Goal: Task Accomplishment & Management: Manage account settings

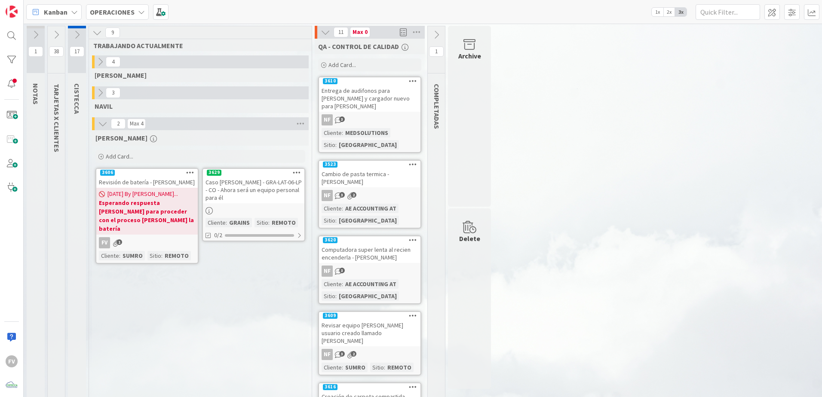
click at [60, 34] on icon at bounding box center [56, 34] width 9 height 9
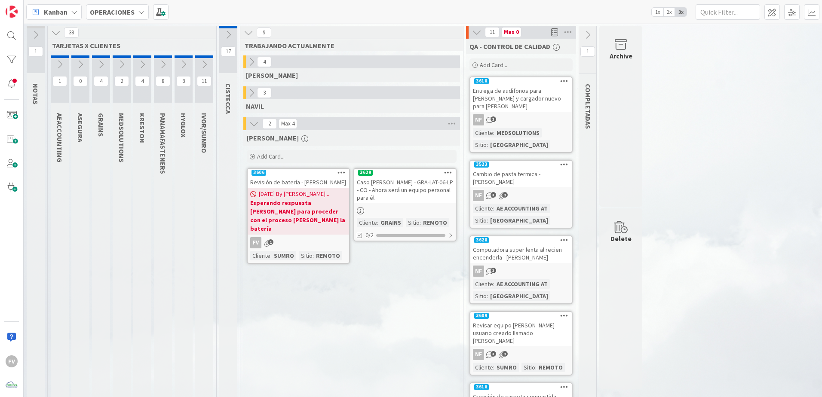
click at [120, 66] on icon at bounding box center [121, 64] width 9 height 9
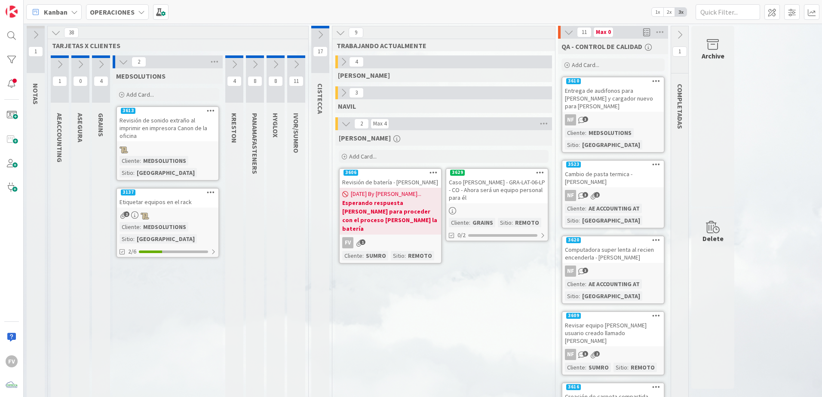
click at [122, 62] on icon at bounding box center [123, 61] width 9 height 9
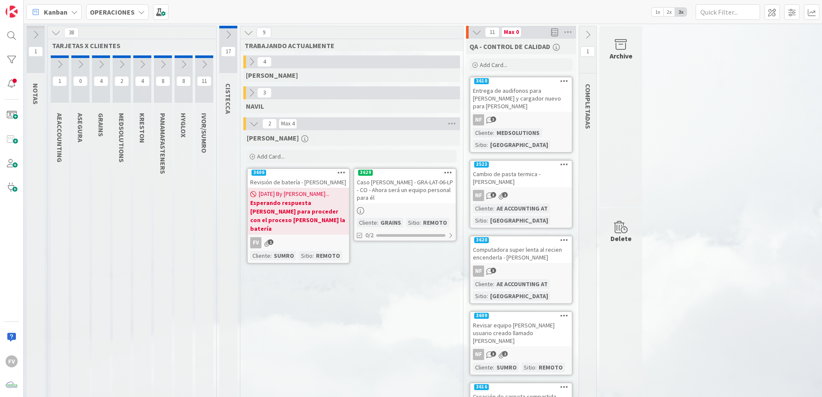
click at [143, 64] on icon at bounding box center [142, 64] width 9 height 9
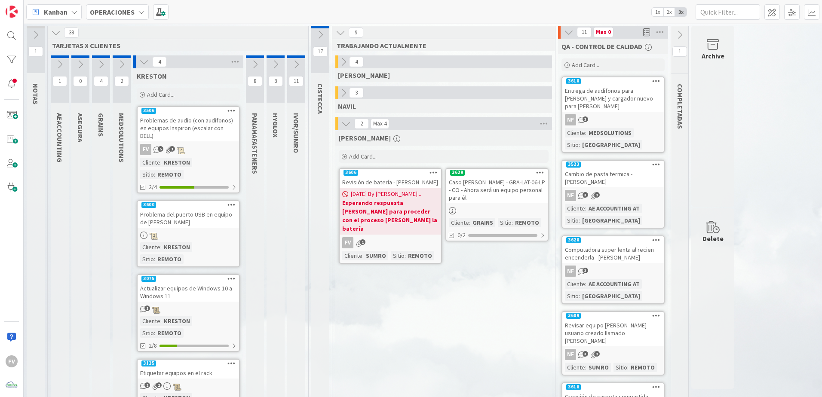
click at [212, 263] on div "Etiquetar equipos en el rack" at bounding box center [189, 373] width 102 height 11
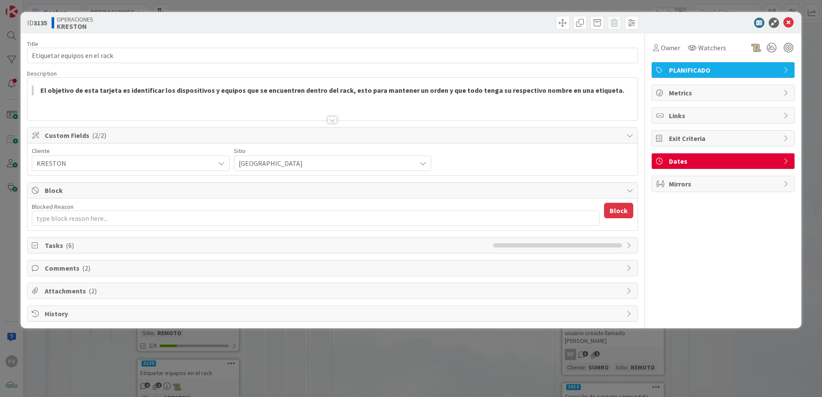
click at [98, 260] on div "Title 28 / 128 Etiquetar equipos en el rack Description El objetivo de esta tar…" at bounding box center [332, 178] width 611 height 289
click at [101, 251] on div "Tasks ( 6 )" at bounding box center [333, 245] width 610 height 15
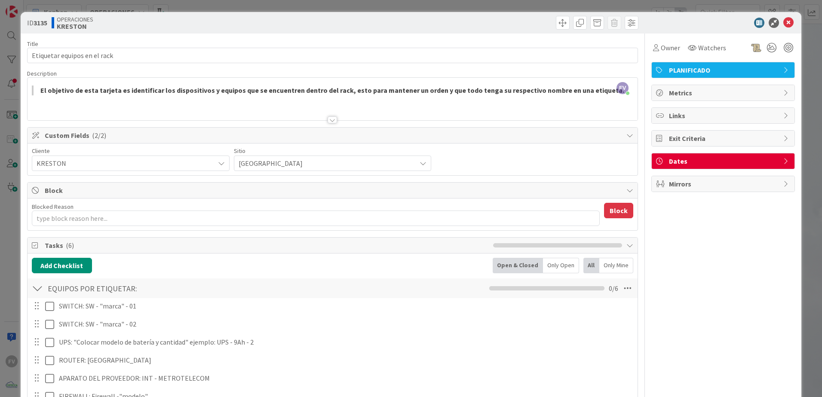
click at [102, 251] on div "Tasks ( 6 )" at bounding box center [333, 246] width 610 height 16
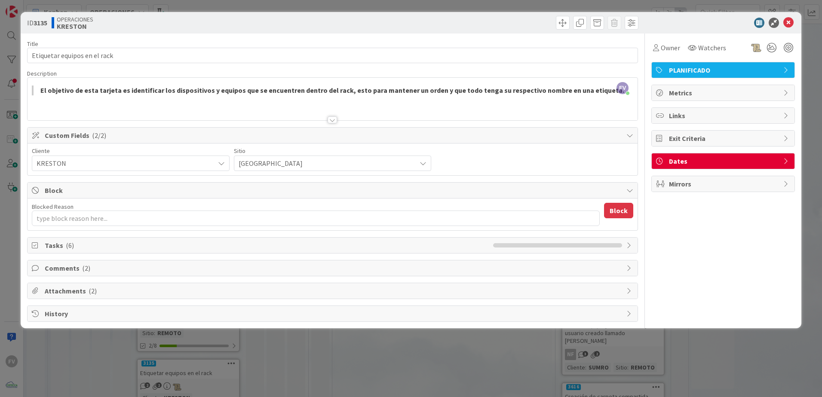
click at [119, 263] on div "ID 3135 OPERACIONES [PERSON_NAME] Title 28 / 128 Etiquetar equipos en el rack D…" at bounding box center [411, 198] width 822 height 397
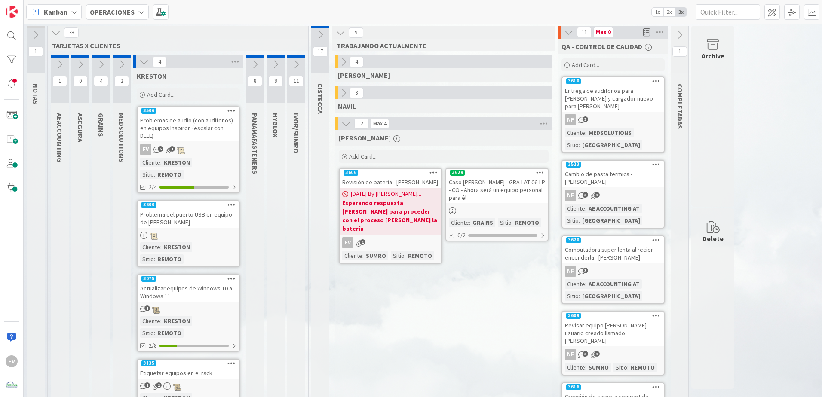
click at [143, 62] on icon at bounding box center [143, 61] width 9 height 9
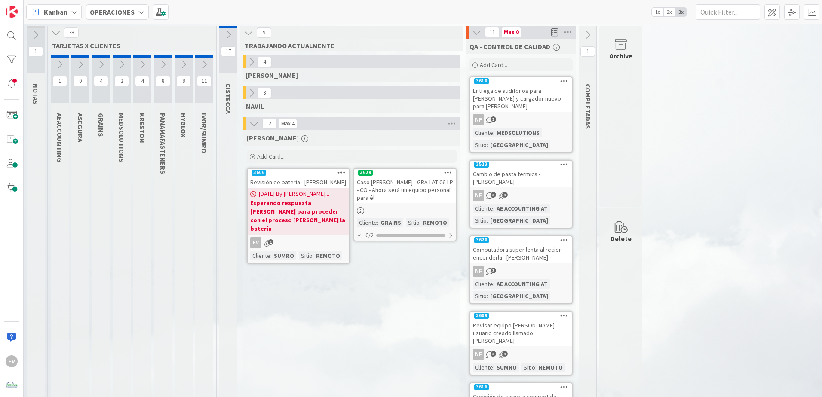
click at [251, 121] on icon at bounding box center [253, 123] width 9 height 9
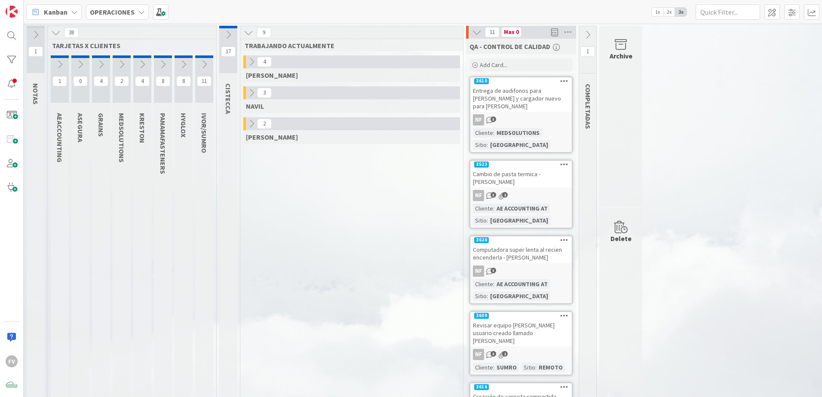
click at [104, 64] on icon at bounding box center [100, 64] width 9 height 9
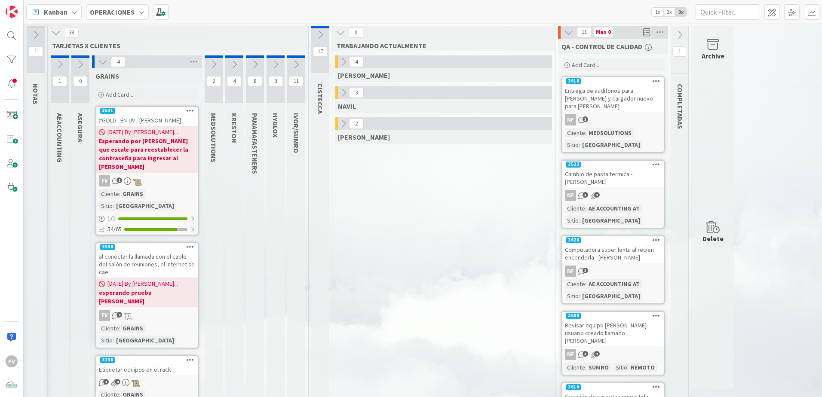
click at [108, 64] on icon at bounding box center [102, 61] width 9 height 9
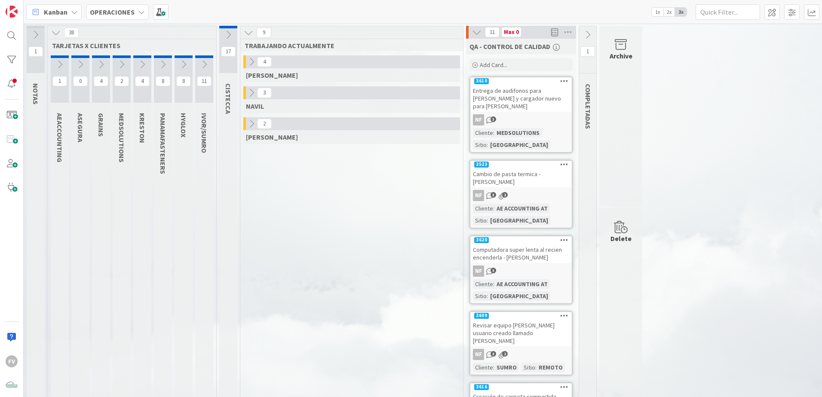
click at [202, 64] on icon at bounding box center [204, 64] width 9 height 9
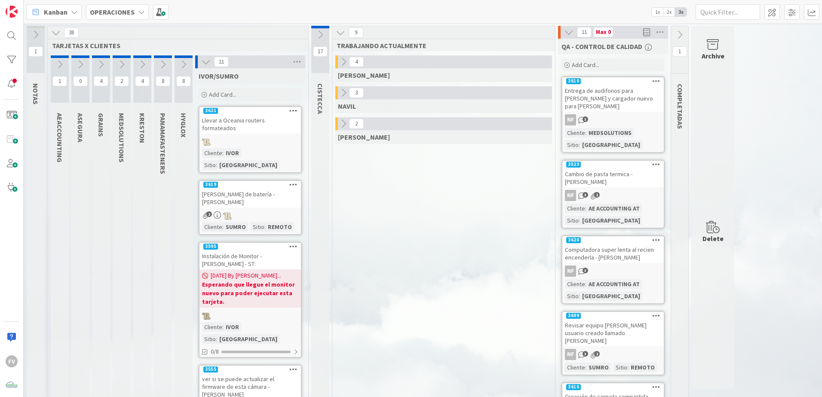
click at [204, 62] on icon at bounding box center [205, 61] width 9 height 9
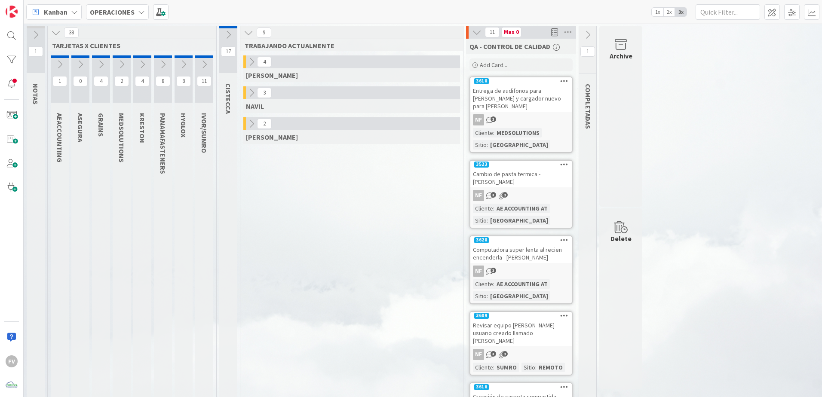
click at [188, 66] on icon at bounding box center [183, 64] width 9 height 9
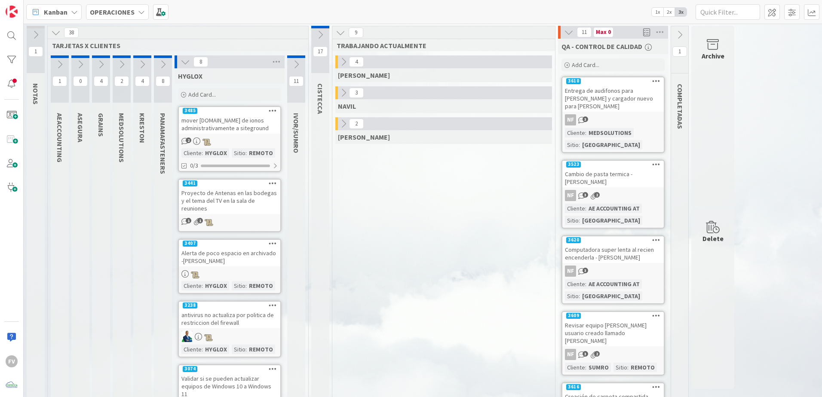
click at [317, 39] on icon at bounding box center [320, 34] width 9 height 9
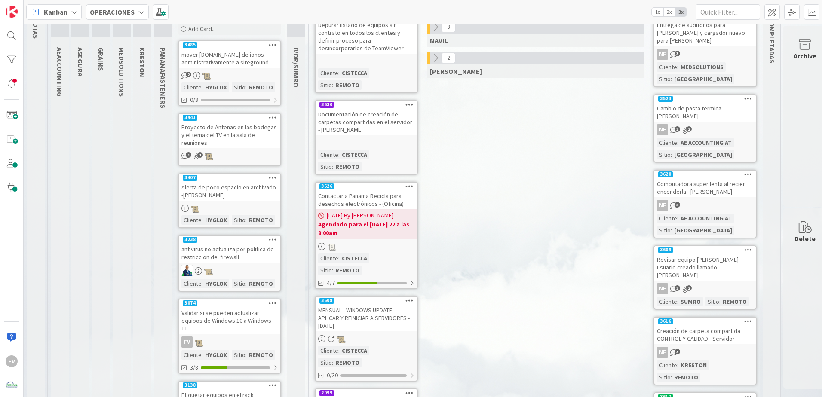
scroll to position [86, 0]
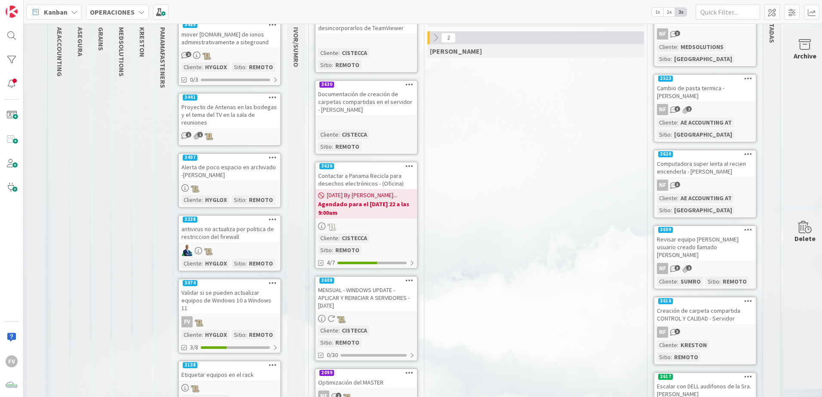
click at [366, 191] on span "[DATE] By [PERSON_NAME]..." at bounding box center [362, 195] width 71 height 9
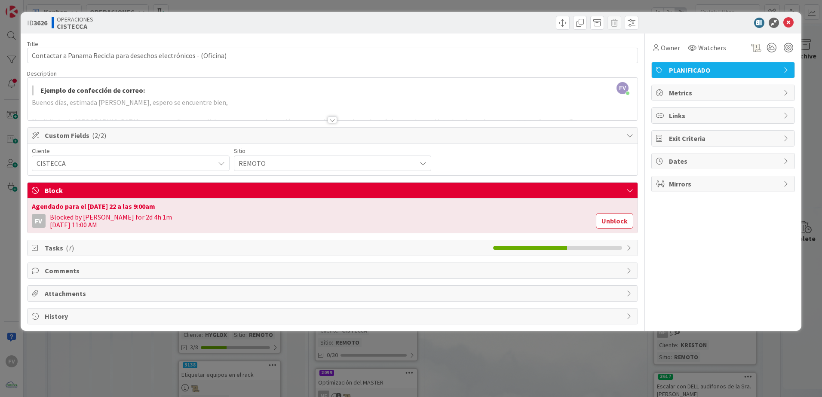
click at [352, 263] on div "ID 3626 OPERACIONES CISTECCA Title 65 / 128 Contactar a Panama Recicla para des…" at bounding box center [411, 198] width 822 height 397
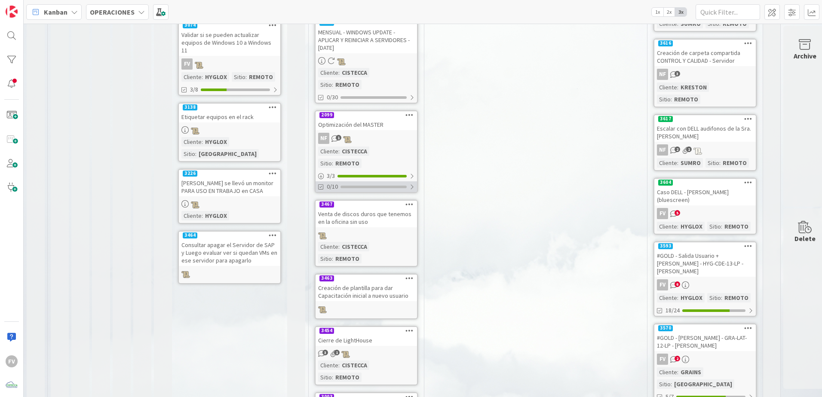
scroll to position [387, 0]
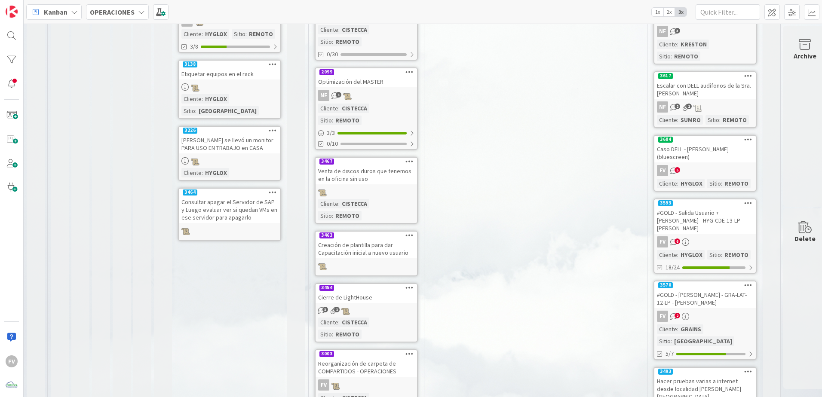
click at [584, 207] on div "#GOLD - Salida Usuario + [PERSON_NAME] - HYG-CDE-13-LP - [PERSON_NAME]" at bounding box center [706, 220] width 102 height 27
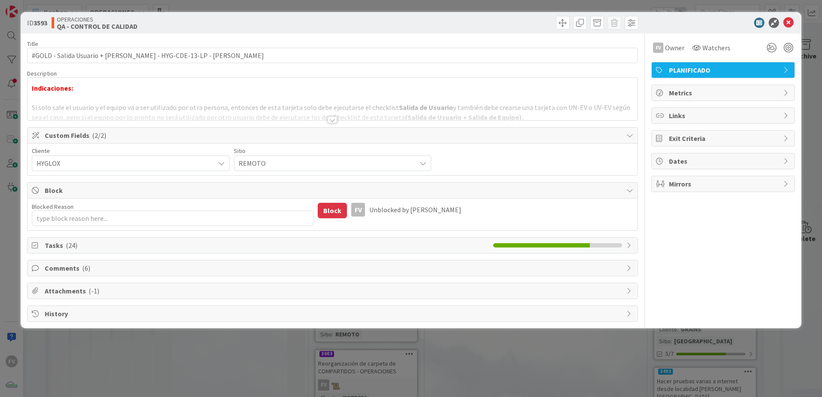
click at [126, 263] on span "Comments ( 6 )" at bounding box center [334, 268] width 578 height 10
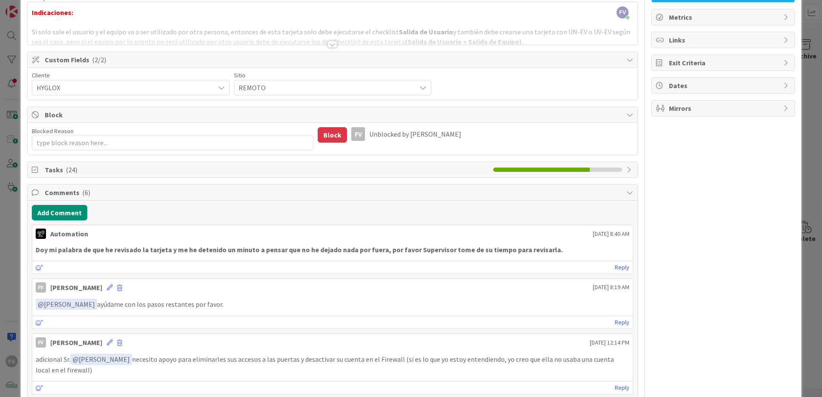
scroll to position [86, 0]
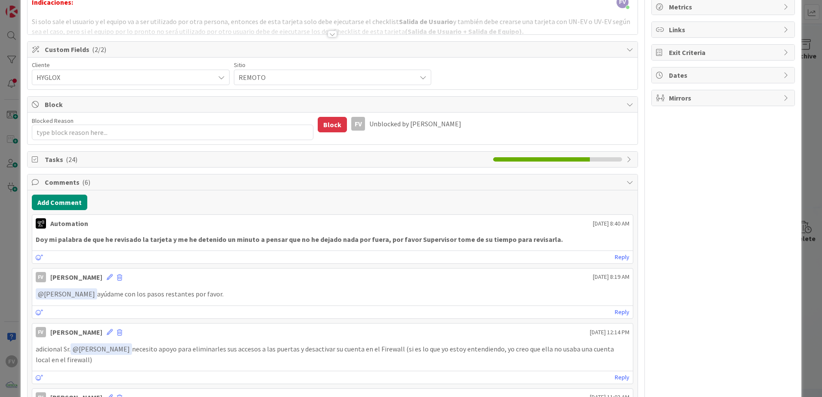
click at [6, 244] on div "ID 3593 OPERACIONES QA - CONTROL DE CALIDAD Title 75 / 128 #GOLD - Salida Usuar…" at bounding box center [411, 198] width 822 height 397
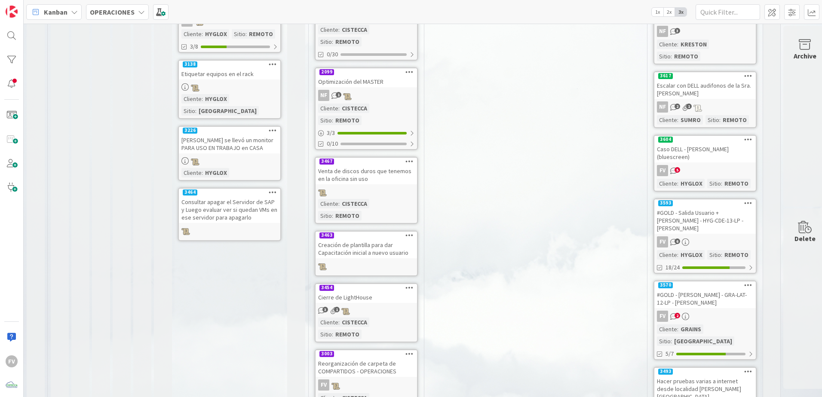
click at [584, 263] on link "3570 #GOLD - Salida Equipo - GRA-LAT-12-LP - [PERSON_NAME] FV 2 Cliente : GRAIN…" at bounding box center [705, 321] width 103 height 80
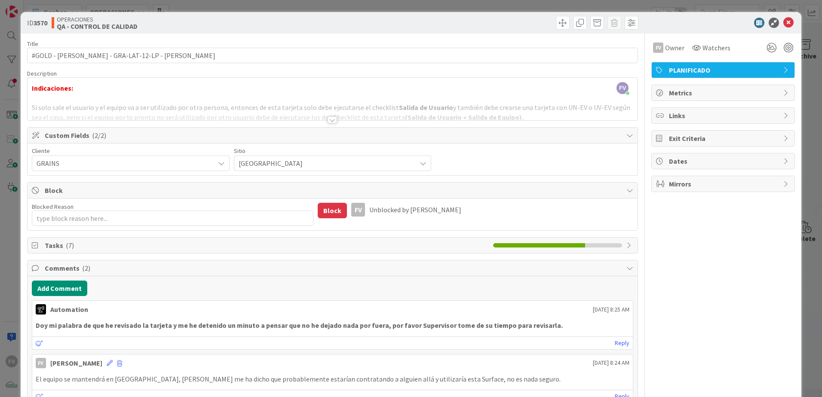
scroll to position [43, 0]
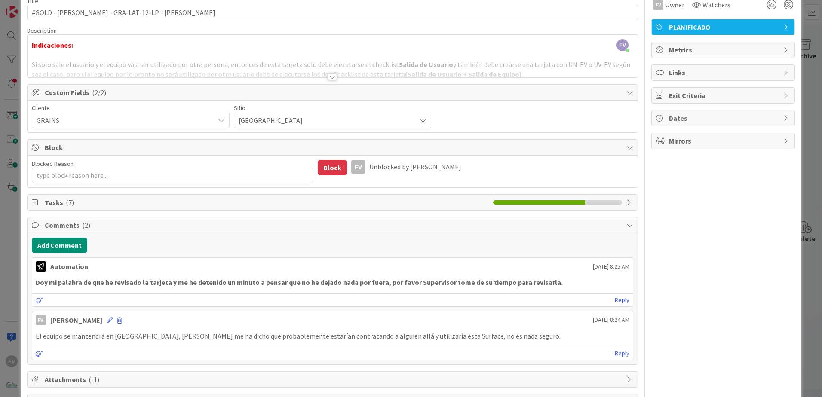
click at [28, 199] on div "Tasks ( 7 )" at bounding box center [333, 202] width 610 height 15
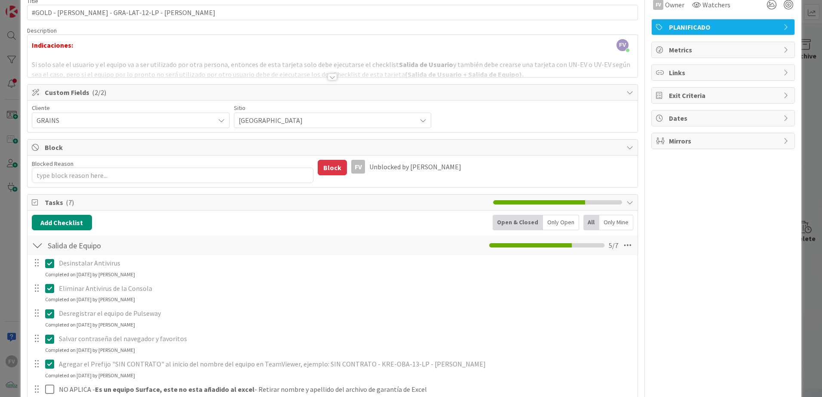
click at [20, 85] on div "ID 3570 OPERACIONES QA - CONTROL DE CALIDAD Title 49 / 128 #GOLD - Salida Equip…" at bounding box center [411, 198] width 822 height 397
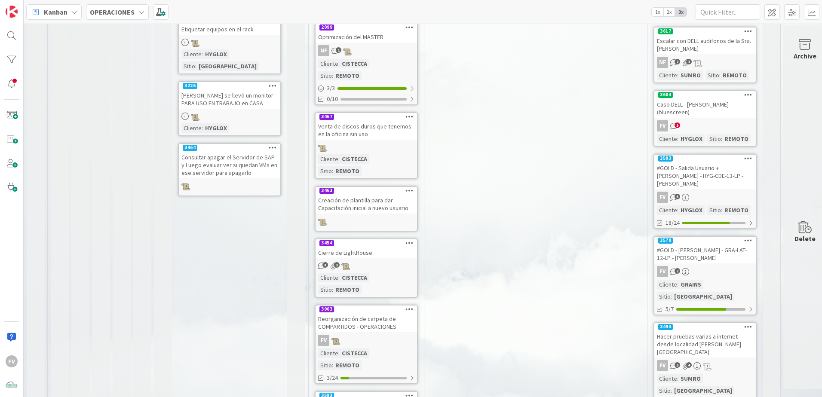
scroll to position [432, 0]
click at [381, 194] on div "Creación de plantilla para dar Capacitación inicial a nuevo usuario" at bounding box center [367, 203] width 102 height 19
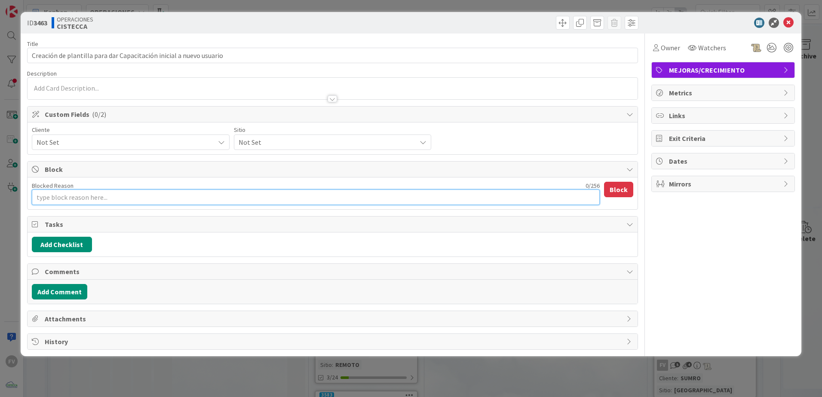
click at [88, 200] on textarea "Blocked Reason" at bounding box center [316, 197] width 568 height 15
type textarea "x"
type textarea "A"
type textarea "x"
type textarea "Ag"
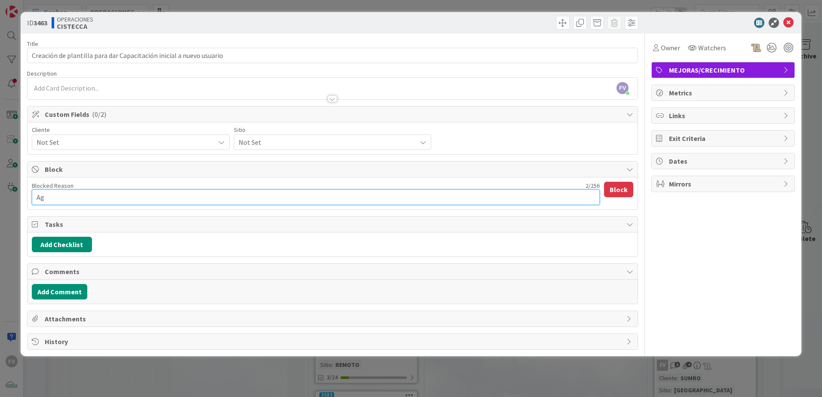
type textarea "x"
type textarea "Age"
type textarea "x"
type textarea "Agen"
type textarea "x"
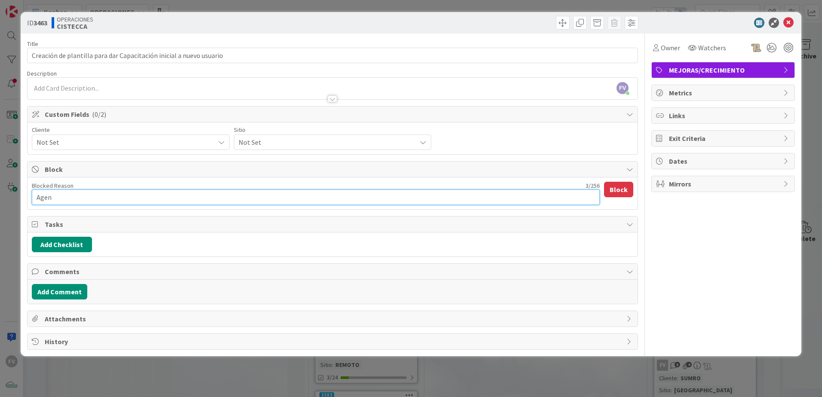
type textarea "Agend"
type textarea "x"
type textarea "Agenda"
type textarea "x"
type textarea "Agendad"
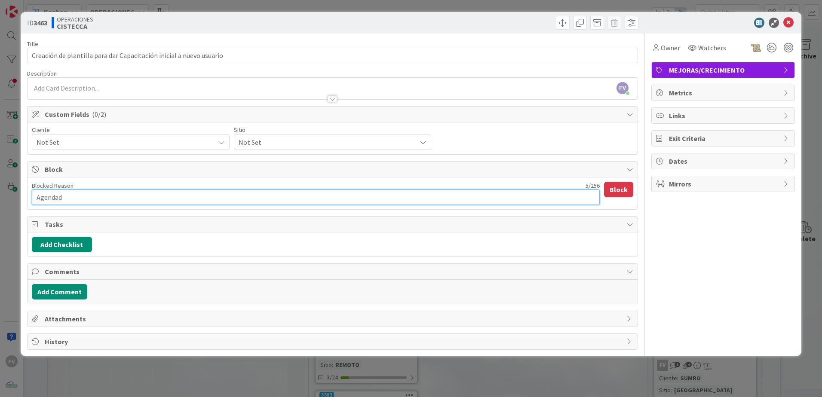
type textarea "x"
type textarea "Agendado"
type textarea "x"
type textarea "Agendado"
type textarea "x"
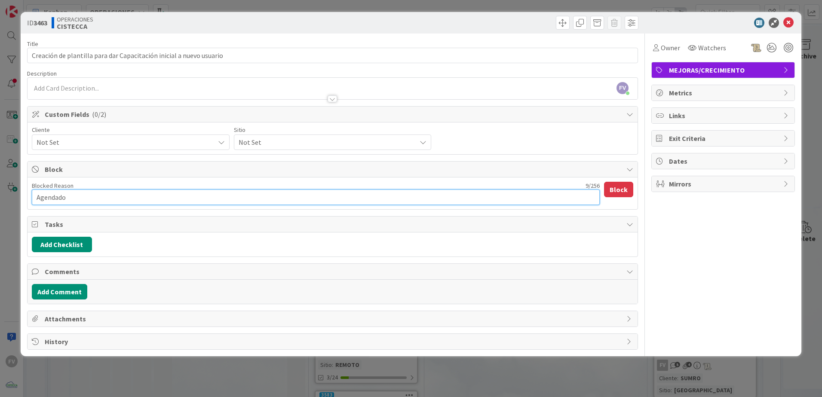
type textarea "Agendado p"
type textarea "x"
type textarea "Agendado pa"
type textarea "x"
type textarea "Agendado par"
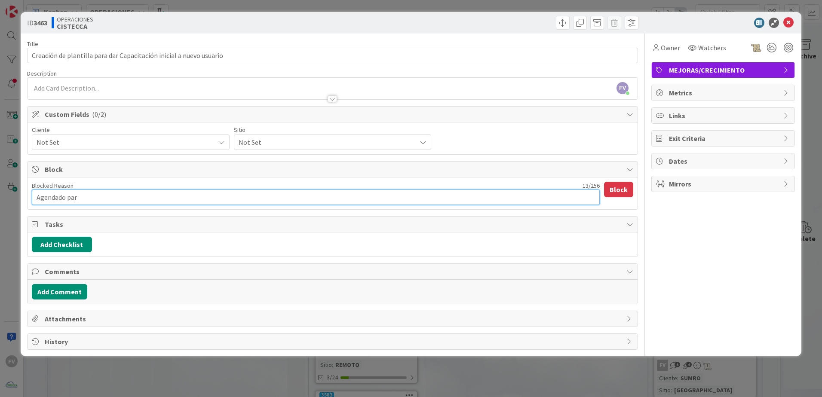
type textarea "x"
type textarea "Agendado para"
type textarea "x"
type textarea "Agendado para"
type textarea "x"
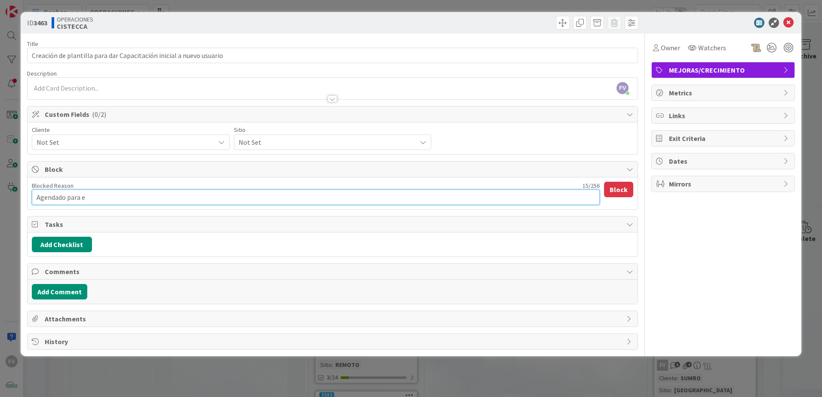
type textarea "Agendado para el"
type textarea "x"
type textarea "Agendado para el"
type textarea "x"
type textarea "Agendado para el 2"
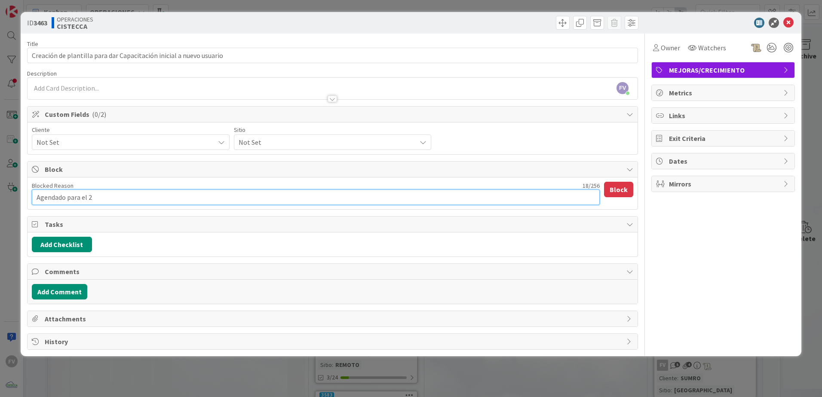
type textarea "x"
type textarea "Agendado para el 22"
type textarea "x"
type textarea "Agendado para el 22"
type textarea "x"
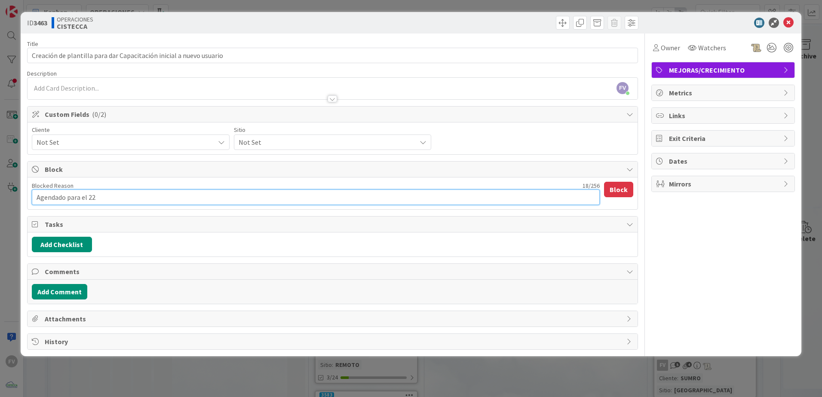
type textarea "Agendado para el 22 d"
type textarea "x"
type textarea "Agendado para el 22 de"
type textarea "x"
type textarea "Agendado para el 22 d"
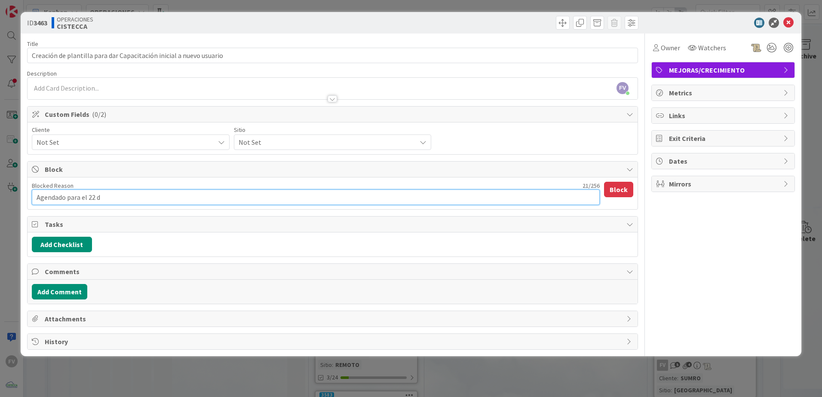
type textarea "x"
type textarea "Agendado para el 22 de"
type textarea "x"
type textarea "Agendado para el 22 de"
type textarea "x"
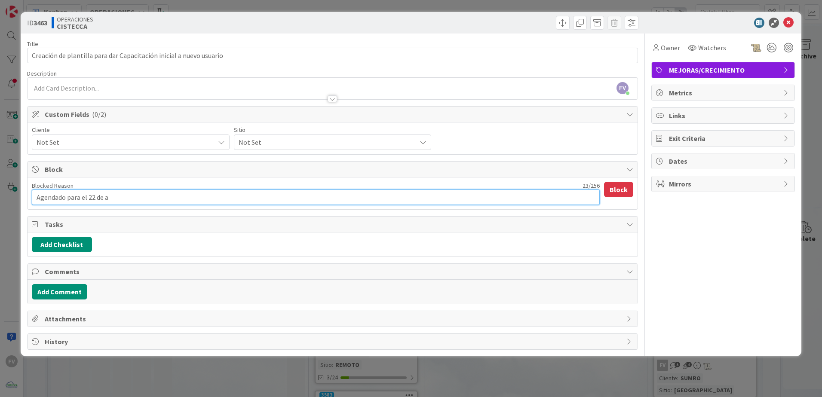
type textarea "Agendado para el 22 de af"
type textarea "x"
type textarea "Agendado para el 22 de afg"
type textarea "x"
type textarea "Agendado para el 22 de afgo"
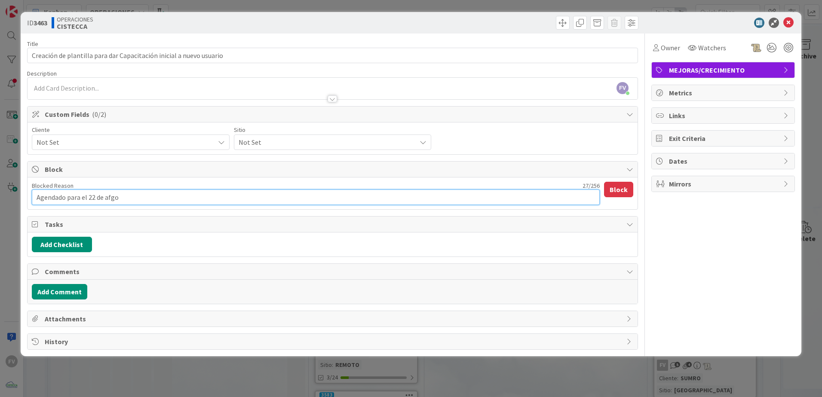
type textarea "x"
type textarea "Agendado para el 22 de afg"
type textarea "x"
type textarea "Agendado para el 22 de af"
type textarea "x"
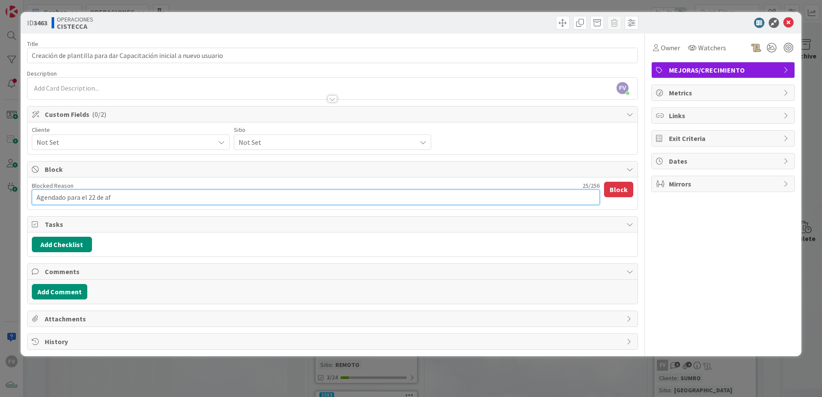
type textarea "Agendado para el 22 de a"
type textarea "x"
type textarea "Agendado para el 22 de ag"
type textarea "x"
type textarea "Agendado para el [DATE]"
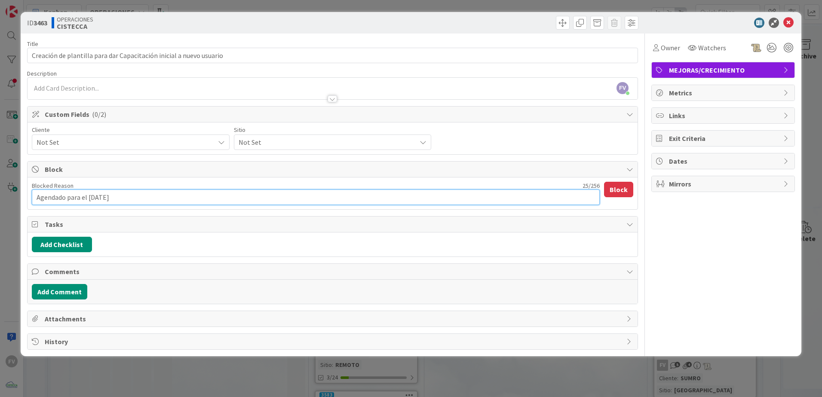
type textarea "x"
type textarea "Agendado para el 22 de agos"
type textarea "x"
type textarea "Agendado para el 22 [PERSON_NAME]"
type textarea "x"
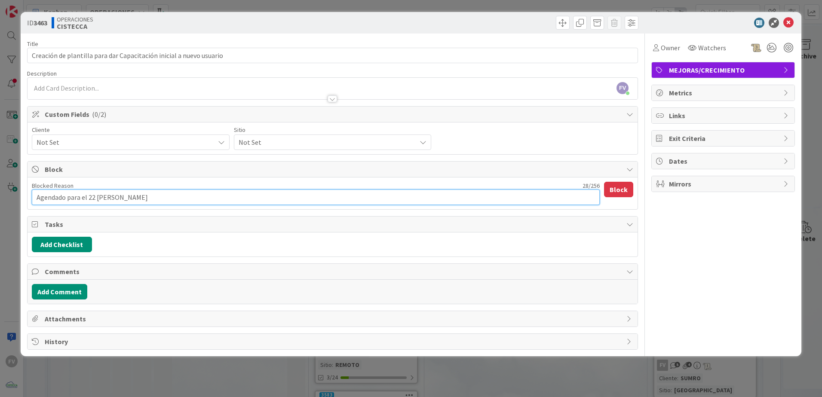
type textarea "Agendado para el [DATE][PERSON_NAME]"
type textarea "x"
type textarea "Agendado para el [DATE][PERSON_NAME]"
type textarea "x"
type textarea "Agendado para el [DATE][PERSON_NAME] a"
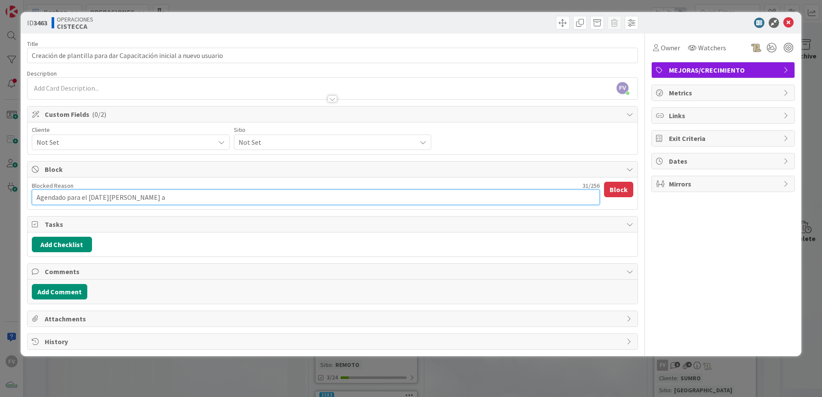
type textarea "x"
type textarea "Agendado para el [DATE][PERSON_NAME] a"
type textarea "x"
type textarea "Agendado para el [DATE][PERSON_NAME] a l"
type textarea "x"
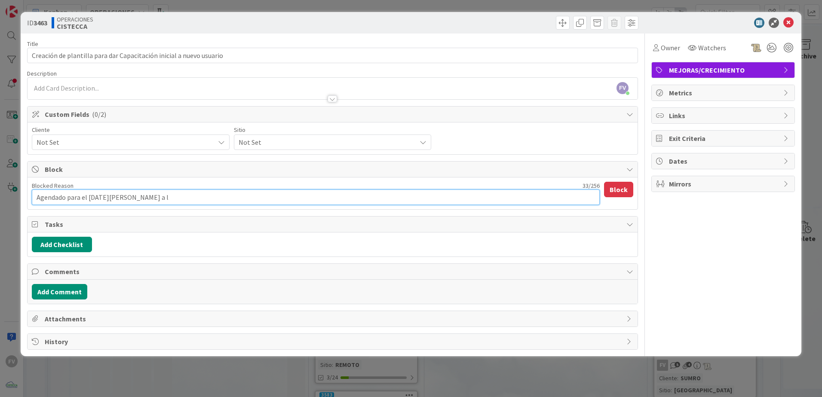
type textarea "Agendado para el [DATE][PERSON_NAME] a la"
type textarea "x"
type textarea "Agendado para el [DATE][PERSON_NAME] a las"
type textarea "x"
type textarea "Agendado para el [DATE][PERSON_NAME] a las"
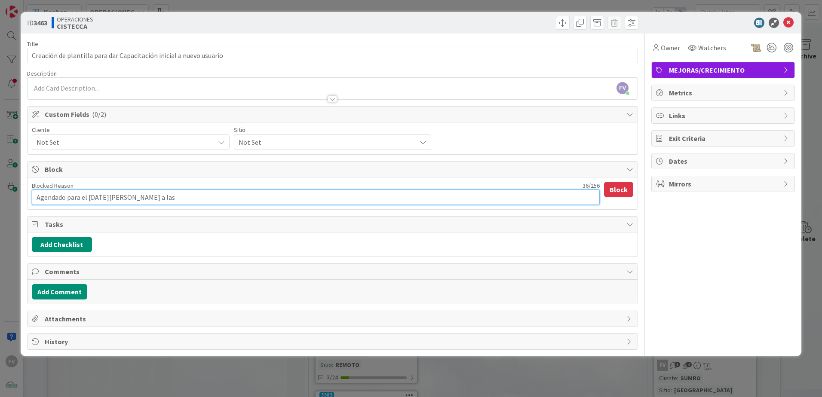
type textarea "x"
type textarea "Agendado para el [DATE][PERSON_NAME] a las 9"
type textarea "x"
type textarea "Agendado para el [DATE][PERSON_NAME] a las 9:"
type textarea "x"
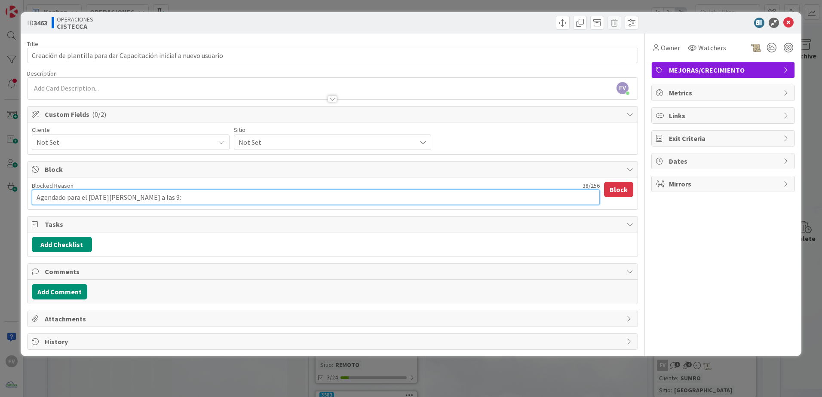
type textarea "Agendado para el [DATE][PERSON_NAME] a las 9:0"
type textarea "x"
type textarea "Agendado para el [DATE][PERSON_NAME] 9:00"
type textarea "x"
type textarea "Agendado para el [DATE][PERSON_NAME] 9:00a"
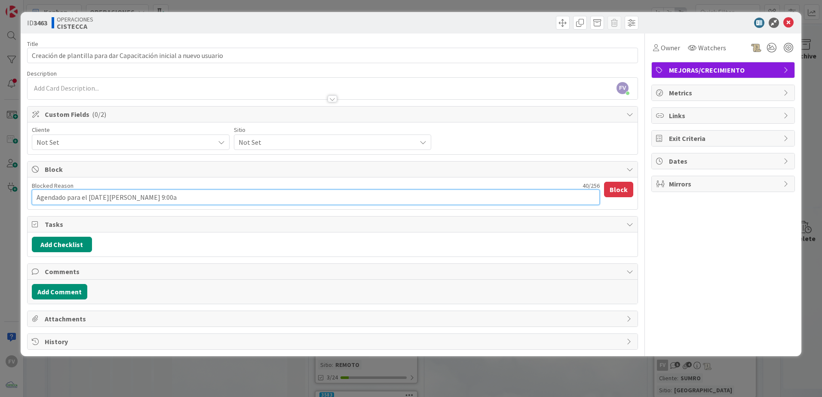
type textarea "x"
type textarea "Agendado para el [DATE][PERSON_NAME] a las 9:00aom"
type textarea "x"
type textarea "Agendado para el [DATE][PERSON_NAME] a las 9:00ao"
type textarea "x"
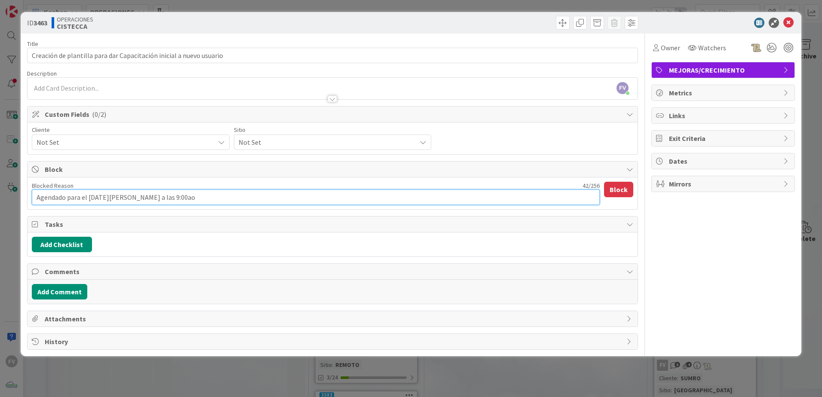
type textarea "Agendado para el [DATE][PERSON_NAME] 9:00a"
type textarea "x"
type textarea "Agendado para el [DATE][PERSON_NAME] 9:00am"
type textarea "x"
type textarea "Agendado para el [DATE][PERSON_NAME] 9:00am c"
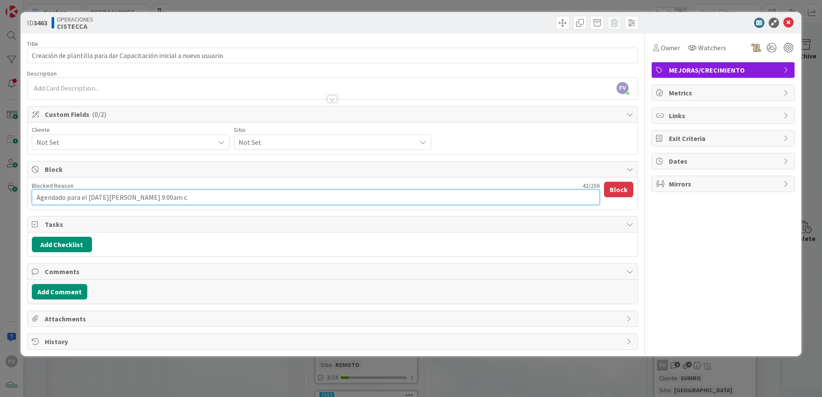
type textarea "x"
type textarea "Agendado para el [DATE][PERSON_NAME] 9:00am co"
type textarea "x"
type textarea "Agendado para el [DATE][PERSON_NAME] 9:00am con"
type textarea "x"
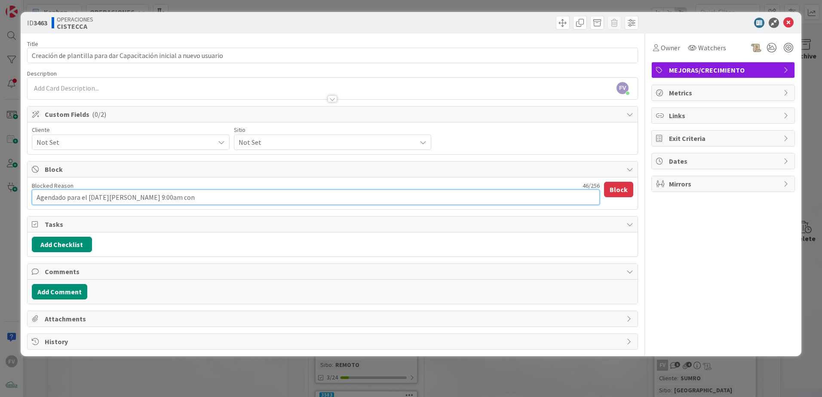
type textarea "Agendado para el [DATE][PERSON_NAME] 9:00am con"
type textarea "x"
type textarea "Agendado para el [DATE][PERSON_NAME] 9:00am con t"
type textarea "x"
type textarea "Agendado para el [DATE][PERSON_NAME] 9:00am con to"
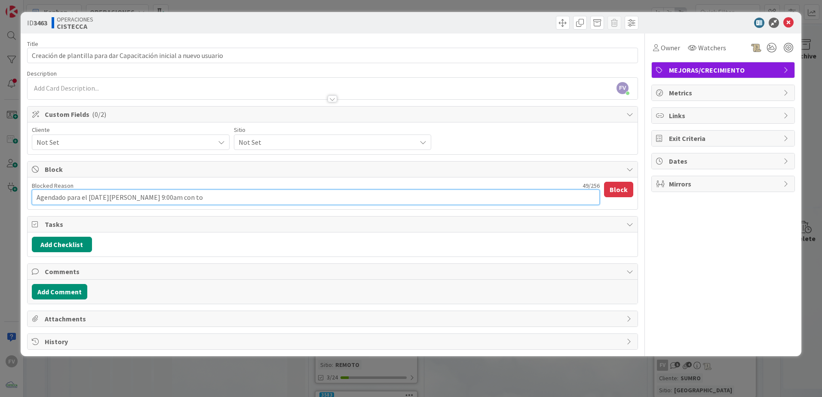
type textarea "x"
type textarea "Agendado para el [DATE][PERSON_NAME] 9:00am con todo"
type textarea "x"
type textarea "Agendado para el [DATE][PERSON_NAME] 9:00am con todo"
type textarea "x"
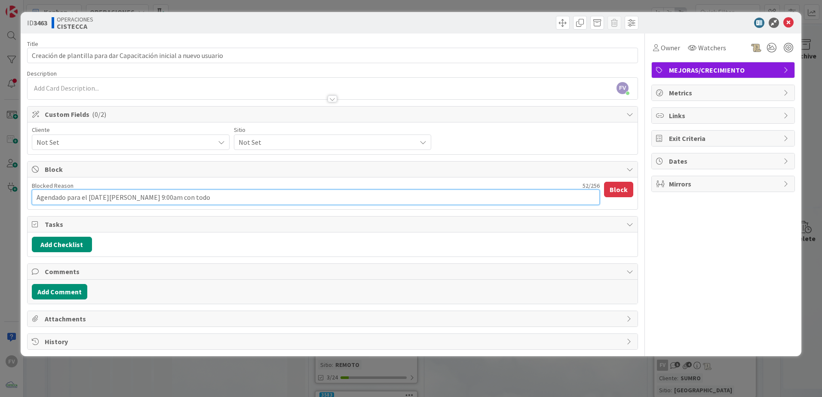
type textarea "Agendado para el [DATE][PERSON_NAME] 9:00am con todo o"
type textarea "x"
type textarea "Agendado para el [DATE][PERSON_NAME] 9:00am con todo op"
type textarea "x"
type textarea "Agendado para el [DATE][PERSON_NAME] 9:00am con todo ope"
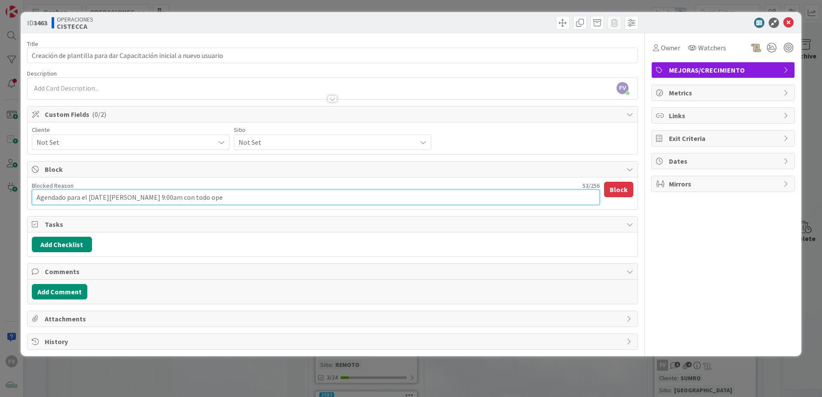
type textarea "x"
type textarea "Agendado para el [DATE][PERSON_NAME] 9:00am con todo oper"
type textarea "x"
type textarea "Agendado para el [DATE][PERSON_NAME] 9:00am con todo opera"
type textarea "x"
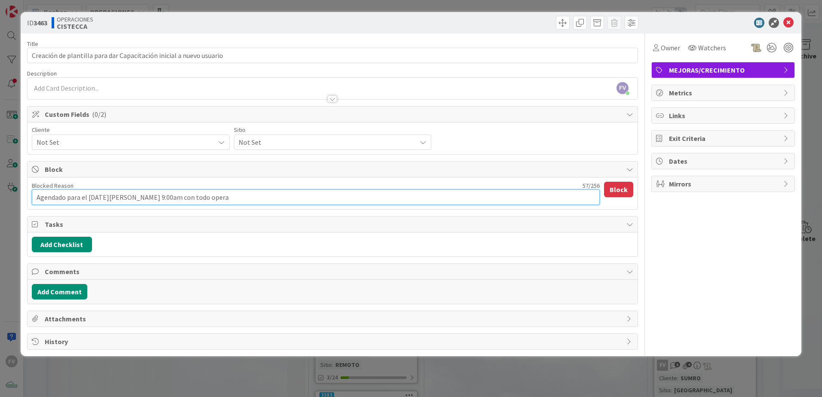
type textarea "Agendado para el [DATE][PERSON_NAME] 9:00am con todo operac"
type textarea "x"
type textarea "Agendado para el [DATE][PERSON_NAME] 9:00am con todo operaci"
type textarea "x"
type textarea "Agendado para el [DATE][PERSON_NAME] 9:00am con todo operacio"
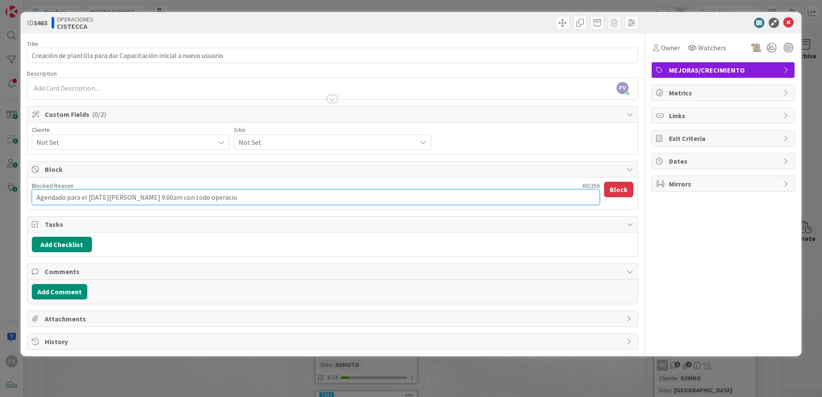
type textarea "x"
type textarea "Agendado para el [DATE][PERSON_NAME] 9:00am con todo operacion"
type textarea "x"
type textarea "Agendado para el [DATE][PERSON_NAME] 9:00am con todo operacione"
type textarea "x"
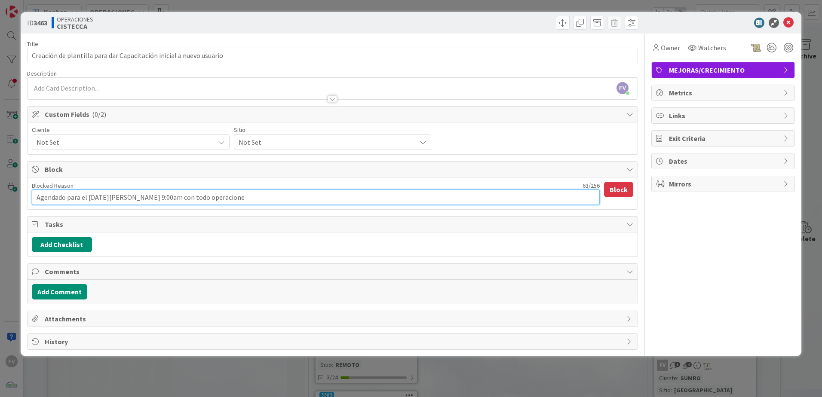
type textarea "Agendado para el [DATE][PERSON_NAME] 9:00am con todo operaciones"
type textarea "x"
type textarea "Agendado para el [DATE][PERSON_NAME] 9:00am con todo operaciones."
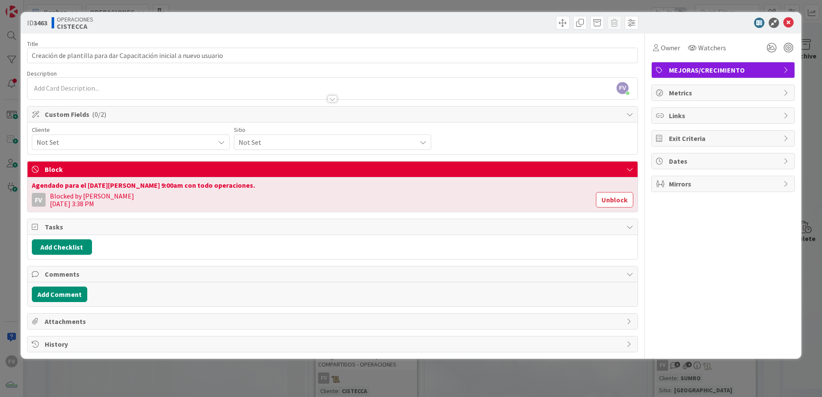
click at [348, 263] on div "ID 3463 OPERACIONES CISTECCA Title 67 / 128 Creación de plantilla para dar Capa…" at bounding box center [411, 198] width 822 height 397
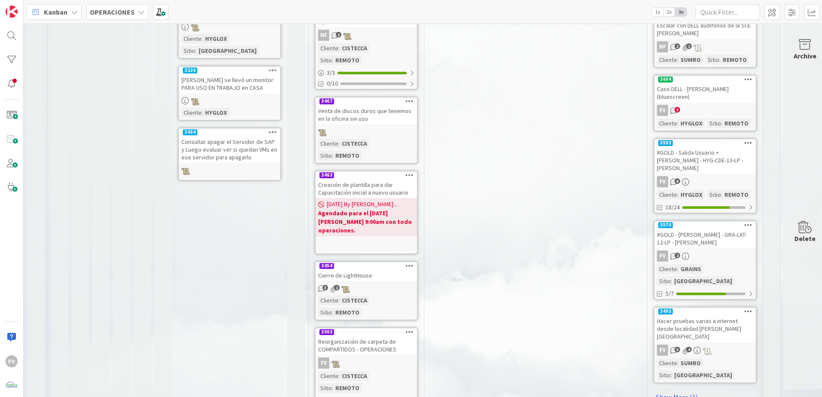
scroll to position [462, 0]
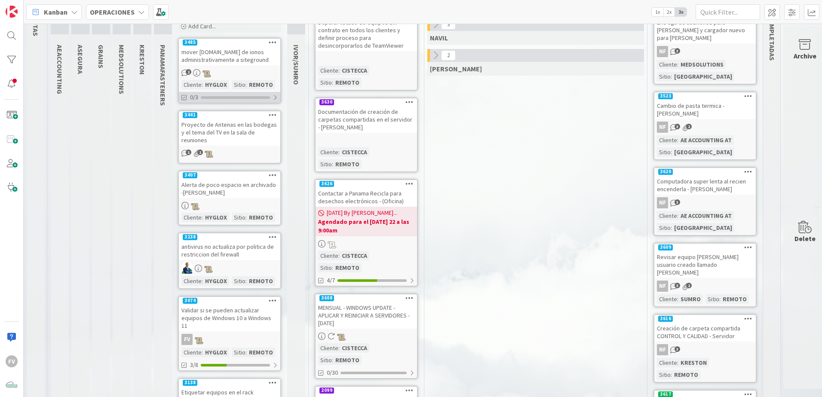
scroll to position [0, 0]
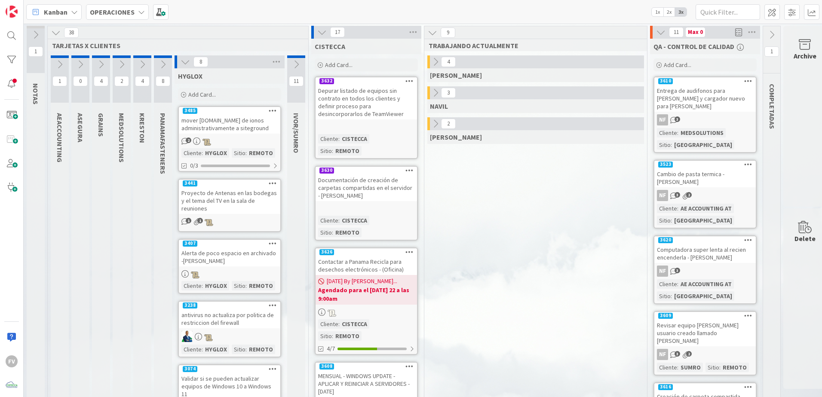
click at [189, 61] on icon at bounding box center [185, 61] width 9 height 9
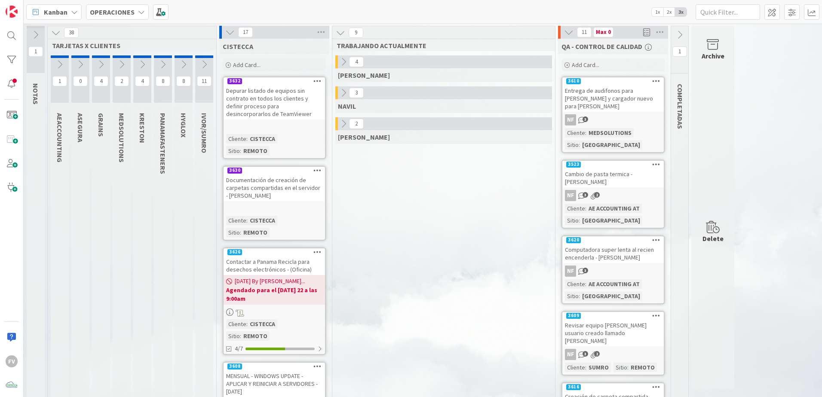
click at [161, 67] on icon at bounding box center [162, 64] width 9 height 9
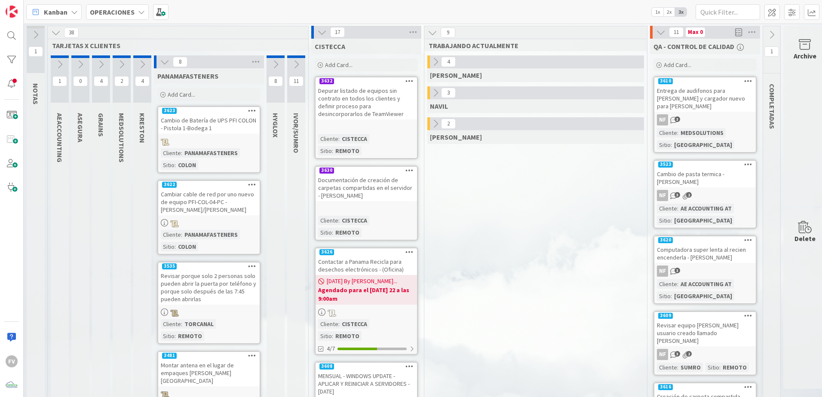
click at [166, 64] on icon at bounding box center [164, 61] width 9 height 9
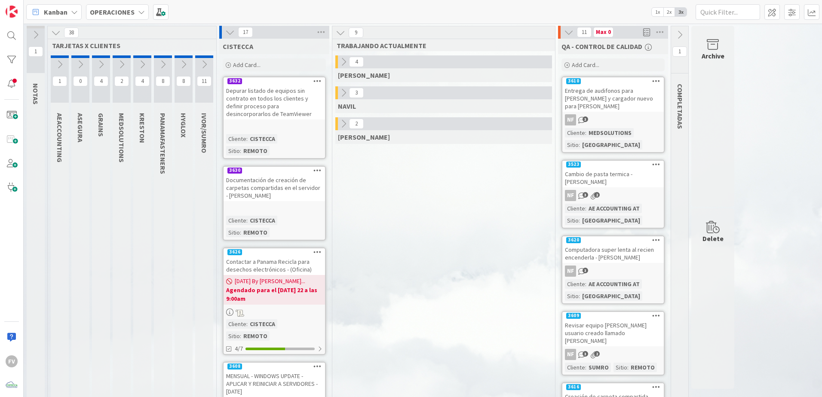
click at [143, 65] on icon at bounding box center [142, 64] width 9 height 9
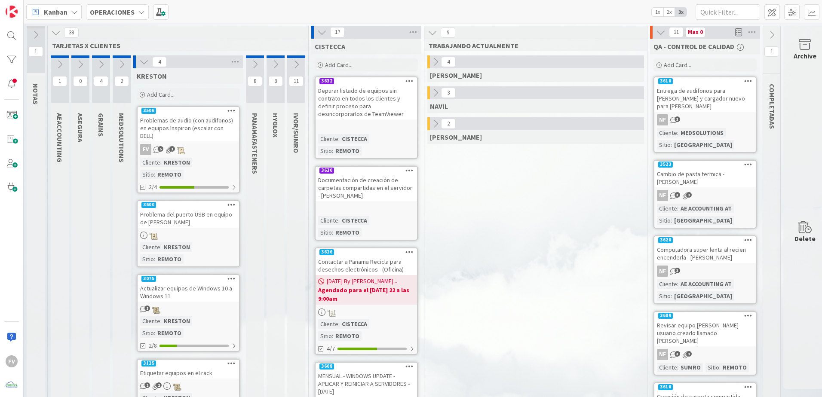
click at [140, 63] on icon at bounding box center [143, 61] width 9 height 9
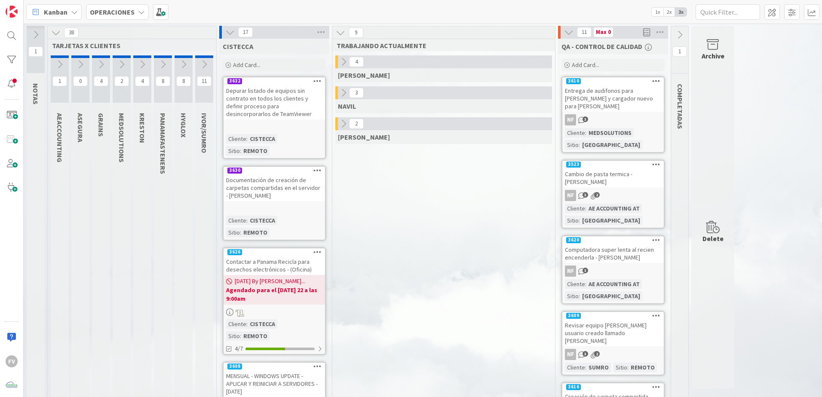
click at [121, 63] on icon at bounding box center [121, 64] width 9 height 9
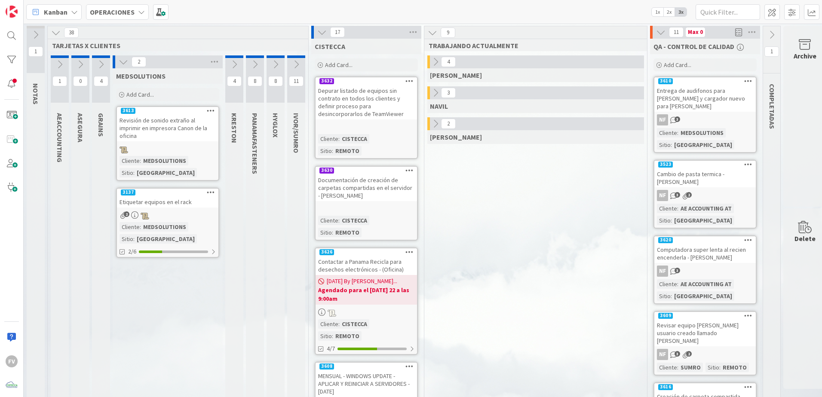
click at [151, 117] on div "Revisión de sonido extraño al imprimir en impresora Canon de la oficina" at bounding box center [168, 128] width 102 height 27
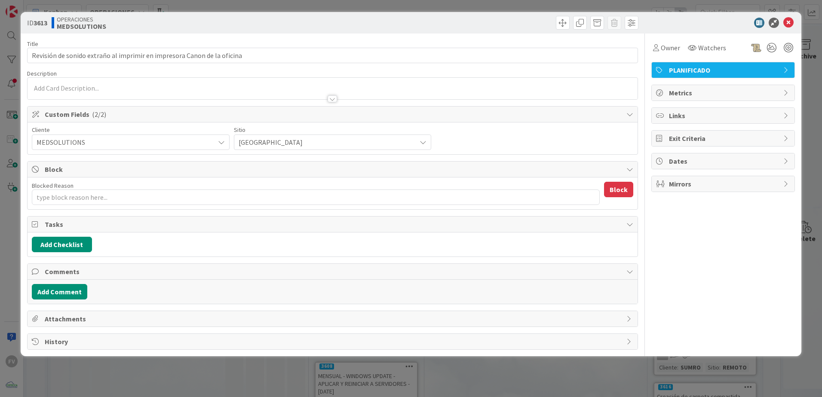
click at [103, 227] on span "Tasks" at bounding box center [334, 224] width 578 height 10
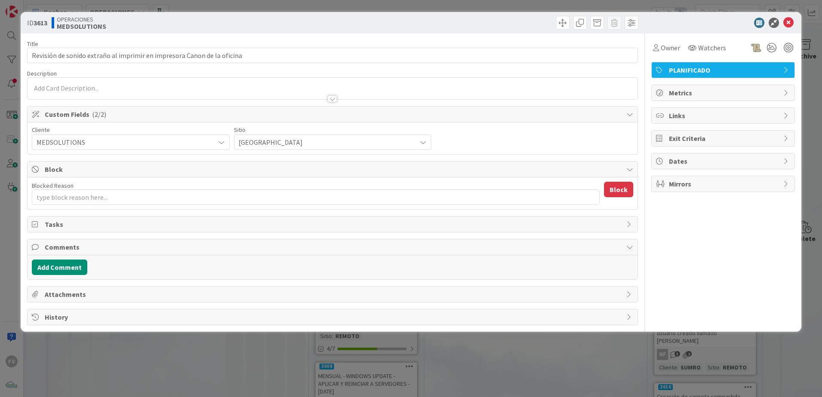
click at [101, 252] on span "Comments" at bounding box center [334, 247] width 578 height 10
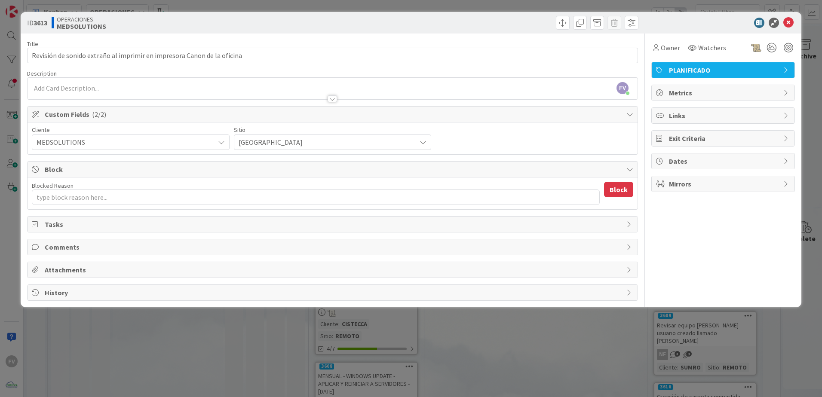
click at [102, 121] on div "Custom Fields ( 2/2 )" at bounding box center [333, 115] width 610 height 16
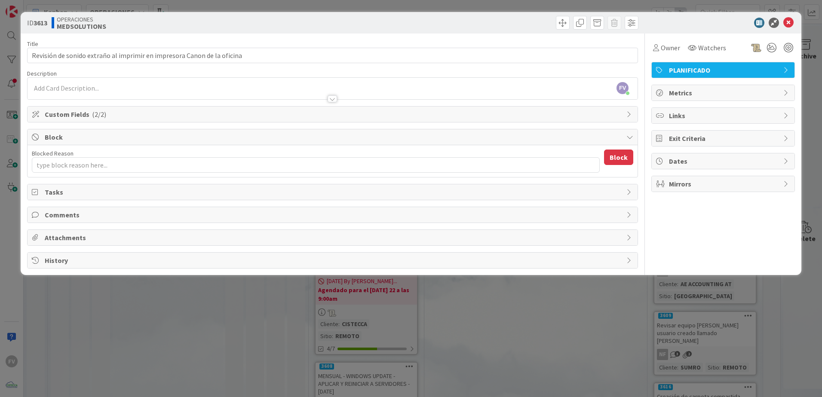
click at [95, 143] on div "Block" at bounding box center [333, 137] width 610 height 16
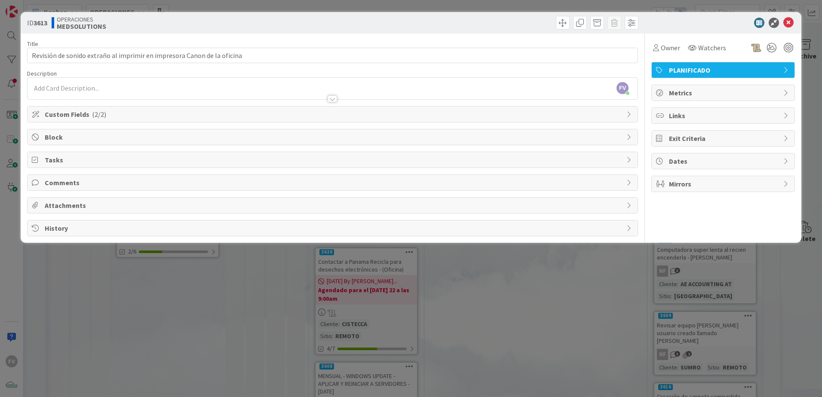
click at [9, 127] on div "ID 3613 OPERACIONES MEDSOLUTIONS Title 71 / 128 Revisión de sonido extraño al i…" at bounding box center [411, 198] width 822 height 397
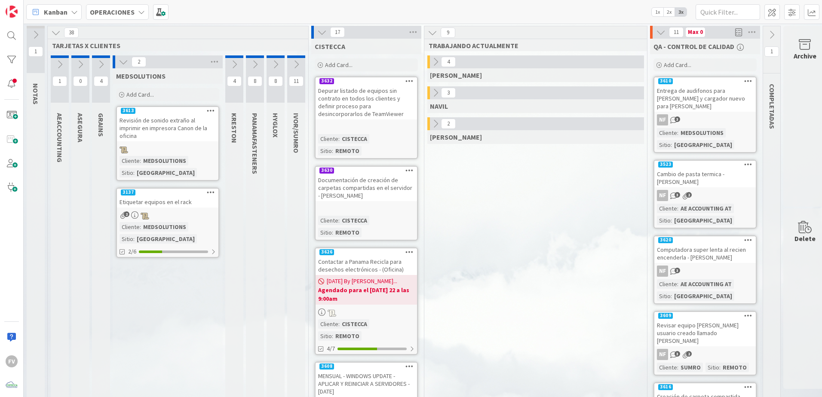
click at [100, 69] on icon at bounding box center [100, 64] width 9 height 9
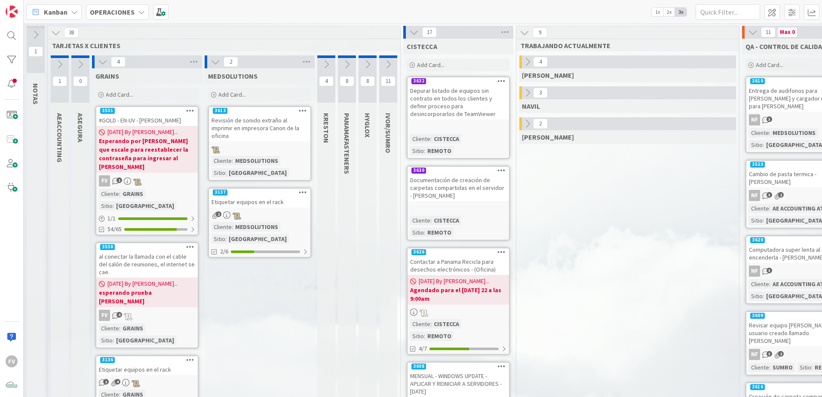
click at [211, 63] on icon at bounding box center [215, 61] width 9 height 9
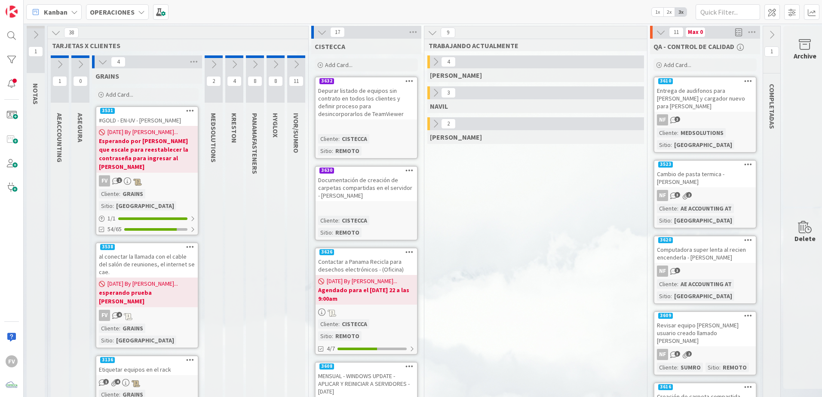
click at [173, 146] on b "Esperando por [PERSON_NAME] que escale para reestablecer la contraseña para ing…" at bounding box center [147, 154] width 96 height 34
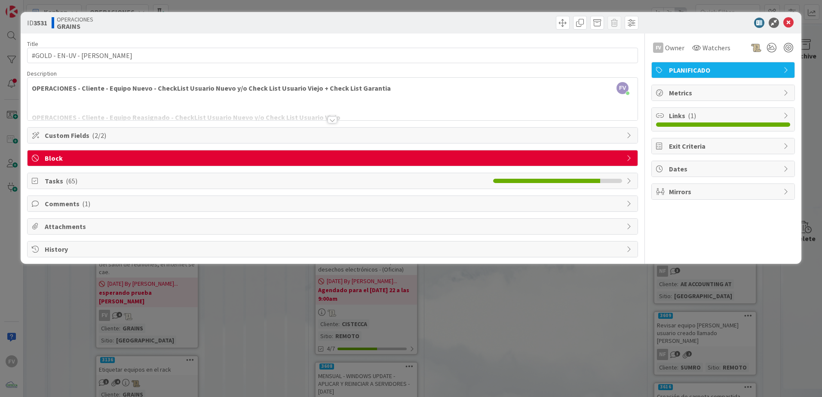
click at [210, 158] on span "Block" at bounding box center [334, 158] width 578 height 10
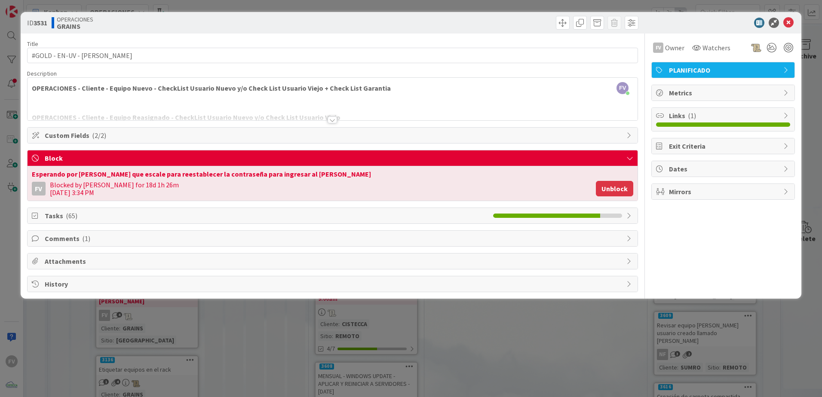
click at [584, 194] on button "Unblock" at bounding box center [614, 188] width 37 height 15
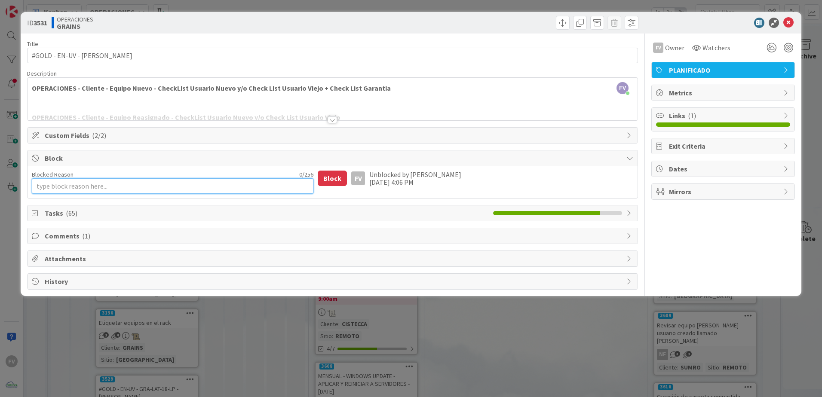
click at [193, 181] on textarea "Blocked Reason" at bounding box center [173, 185] width 282 height 15
type textarea "x"
type textarea "He"
type textarea "x"
type textarea "Hew"
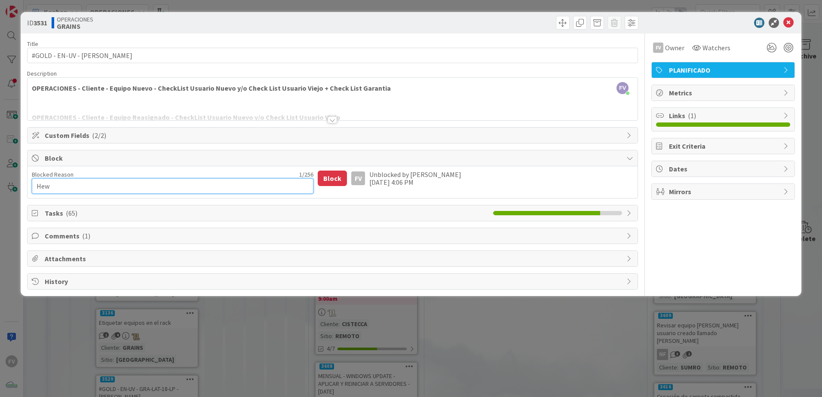
type textarea "x"
type textarea "Hew"
type textarea "x"
type textarea "Hew"
type textarea "x"
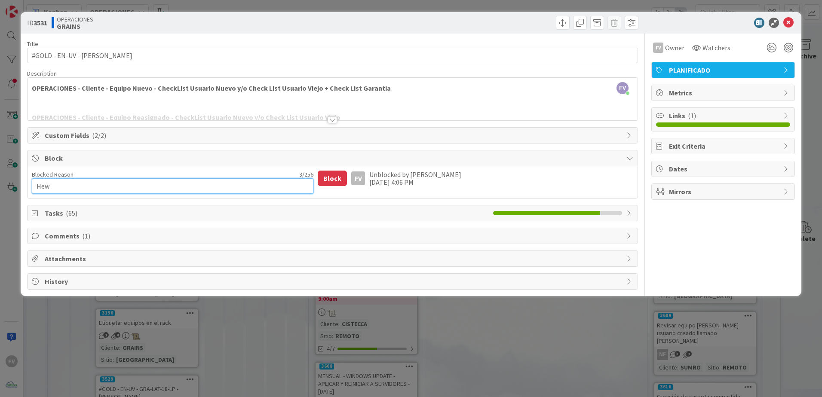
type textarea "He"
type textarea "x"
type textarea "He"
type textarea "x"
type textarea "He he"
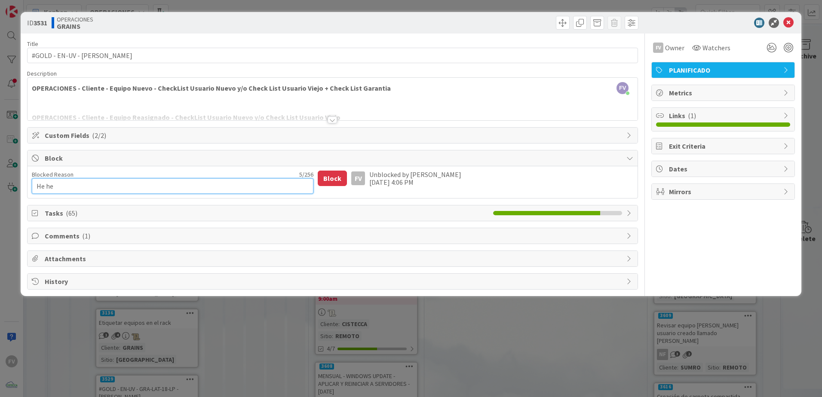
type textarea "x"
type textarea "He hec"
type textarea "x"
type textarea "He hech"
type textarea "x"
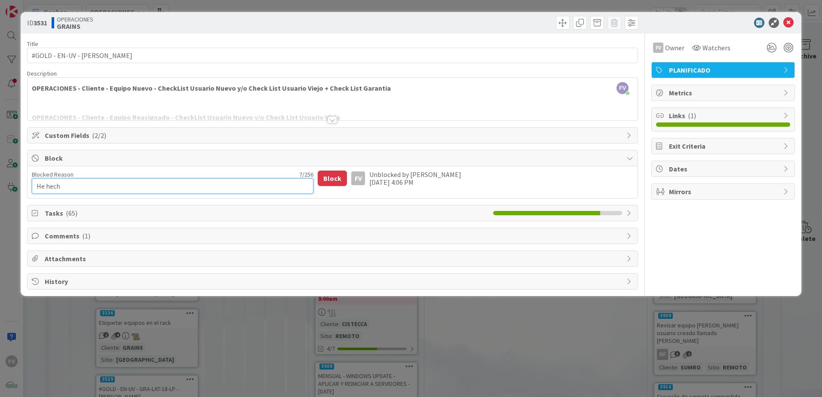
type textarea "He hecho"
type textarea "x"
type textarea "He hecho"
type textarea "x"
type textarea "He hecho s"
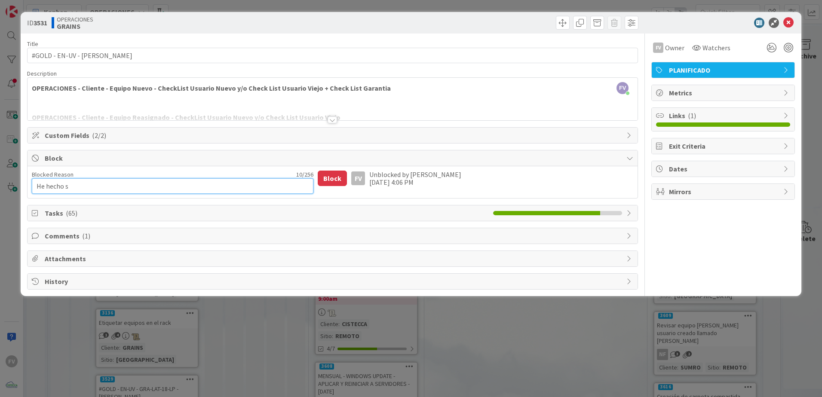
type textarea "x"
type textarea "He hecho se"
type textarea "x"
type textarea "He hecho seg"
type textarea "x"
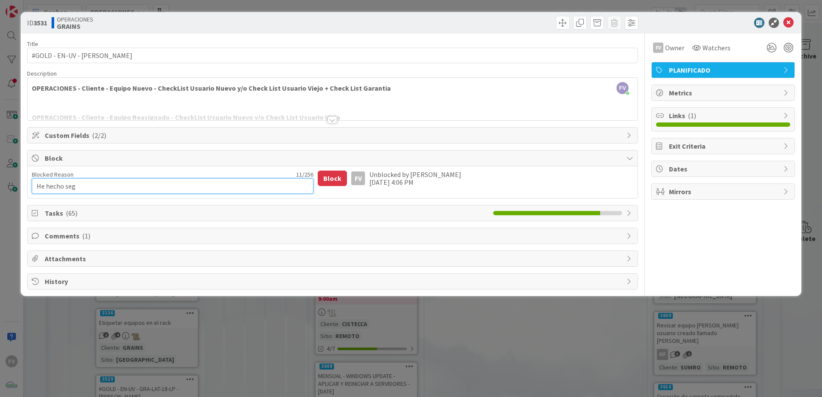
type textarea "He hecho segu"
type textarea "x"
type textarea "He hecho seguim"
type textarea "x"
type textarea "He hecho seguimi"
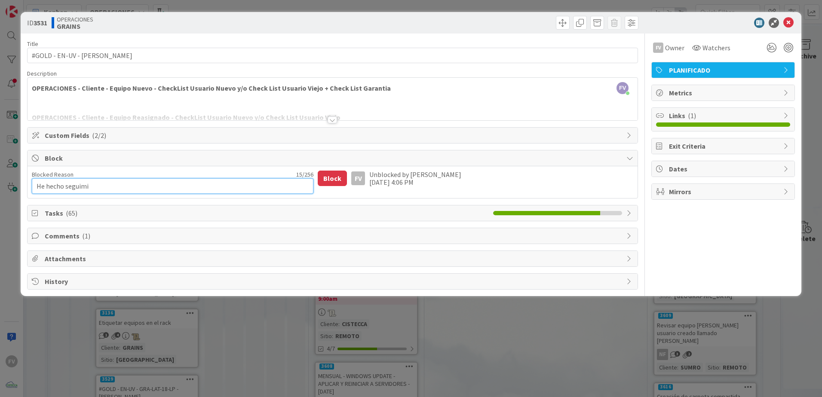
type textarea "x"
type textarea "He hecho seguimie"
type textarea "x"
type textarea "He hecho seguimient"
type textarea "x"
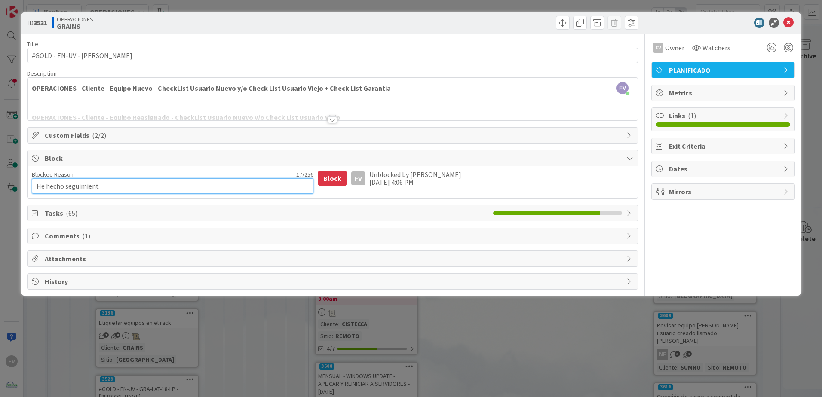
type textarea "He hecho seguimiento"
type textarea "x"
type textarea "He hecho seguimiento"
type textarea "x"
type textarea "He hecho seguimiento h"
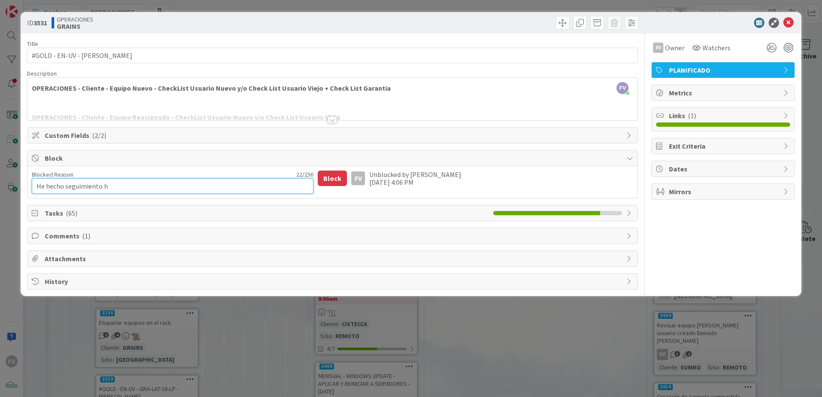
type textarea "x"
type textarea "He hecho seguimiento ho"
type textarea "x"
type textarea "He hecho seguimiento [DATE]"
type textarea "x"
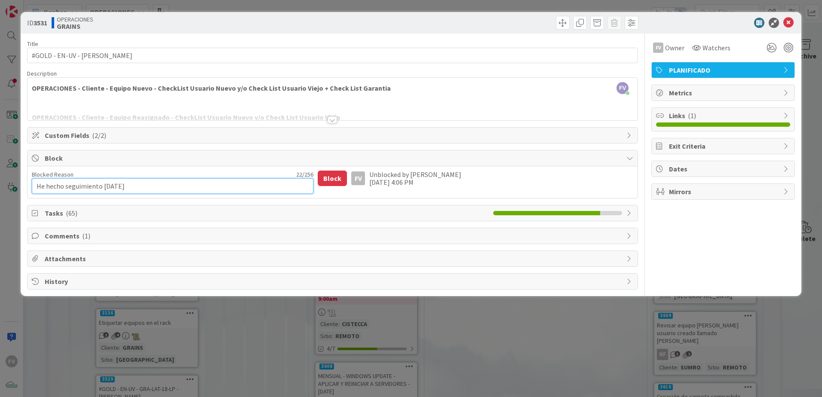
type textarea "He hecho seguimiento [DATE]"
type textarea "x"
type textarea "He hecho seguimiento [DATE] a"
type textarea "x"
type textarea "He hecho seguimiento [DATE] a"
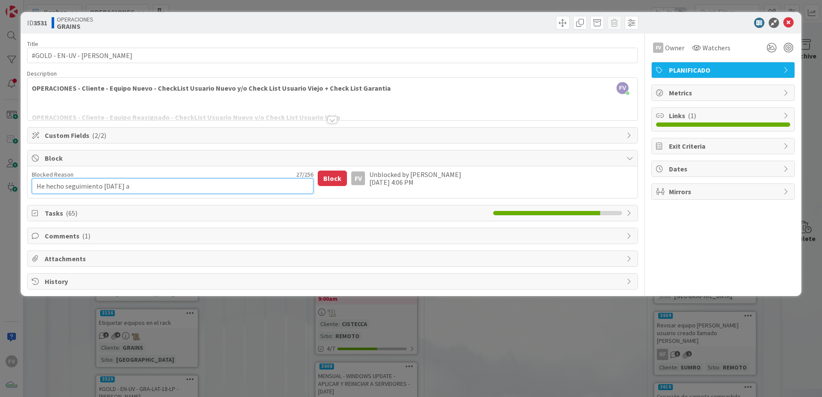
type textarea "x"
type textarea "He hecho seguimiento [DATE] a G"
type textarea "x"
type textarea "He hecho seguimiento [DATE] a Ge"
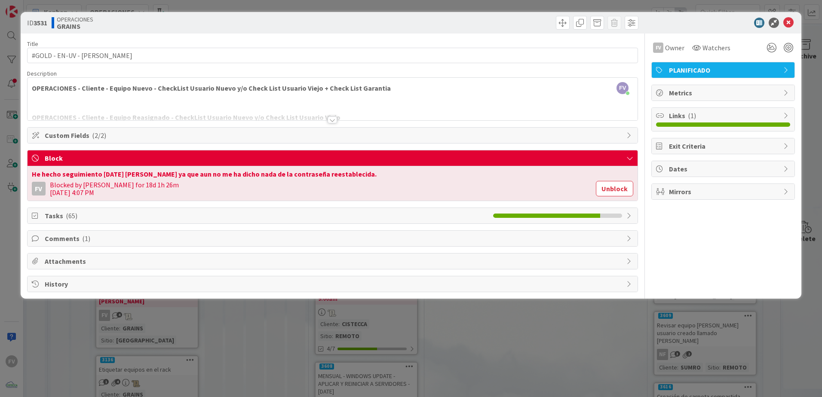
click at [307, 174] on div "He hecho seguimiento [DATE] [PERSON_NAME] ya que aun no me ha dicho nada de la …" at bounding box center [333, 174] width 602 height 7
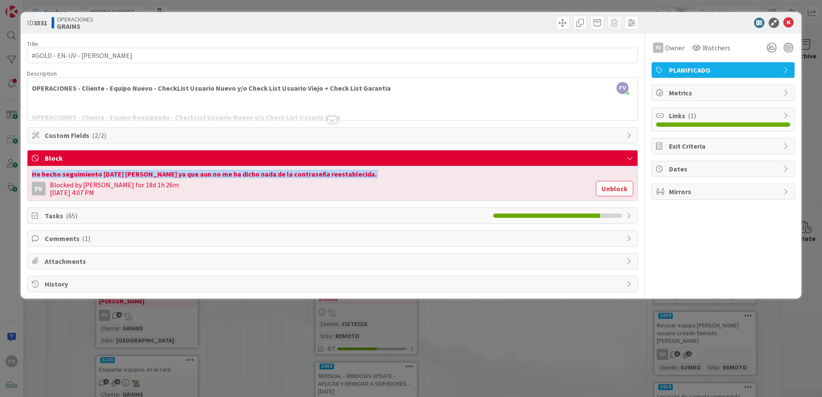
click at [307, 174] on div "He hecho seguimiento [DATE] [PERSON_NAME] ya que aun no me ha dicho nada de la …" at bounding box center [333, 174] width 602 height 7
copy div "He hecho seguimiento [DATE] [PERSON_NAME] ya que aun no me ha dicho nada de la …"
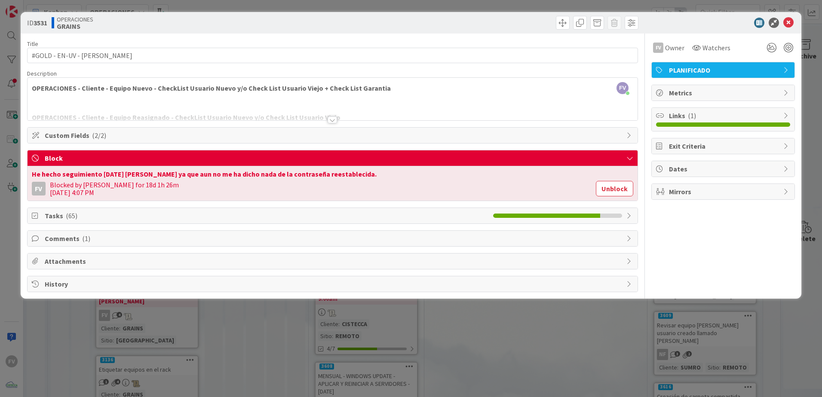
click at [525, 185] on div "Blocked by [PERSON_NAME] for 18d 1h 26m [DATE] 4:07 PM" at bounding box center [321, 188] width 542 height 15
click at [584, 192] on button "Unblock" at bounding box center [614, 188] width 37 height 15
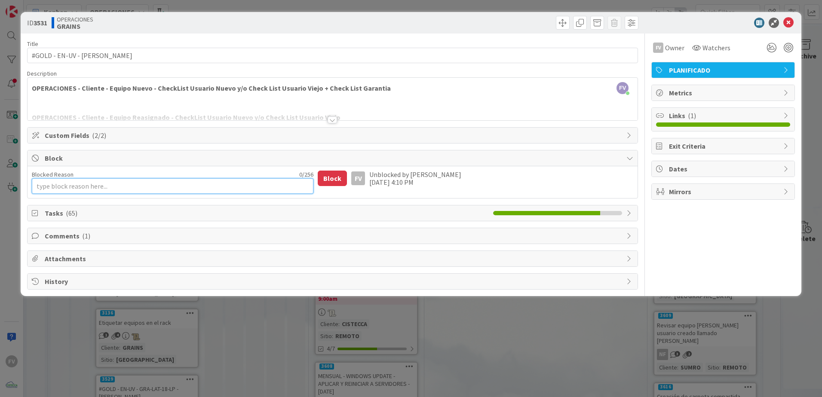
click at [179, 184] on textarea "Blocked Reason" at bounding box center [173, 185] width 282 height 15
paste textarea "He hecho seguimiento [DATE] [PERSON_NAME] ya que aun no me ha dicho nada de la …"
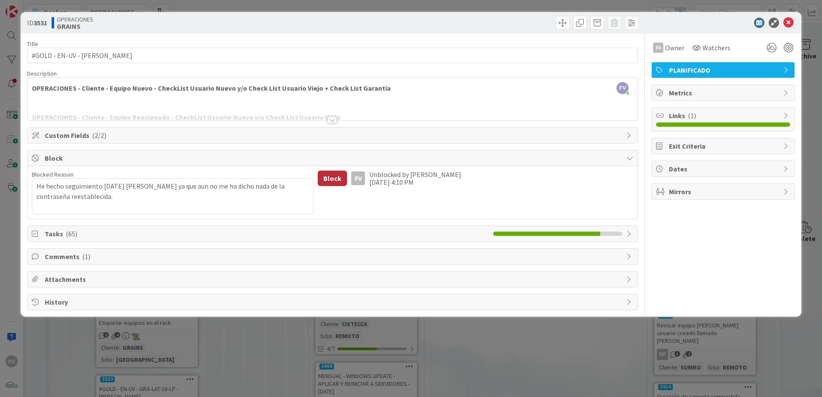
click at [339, 176] on button "Block" at bounding box center [332, 178] width 29 height 15
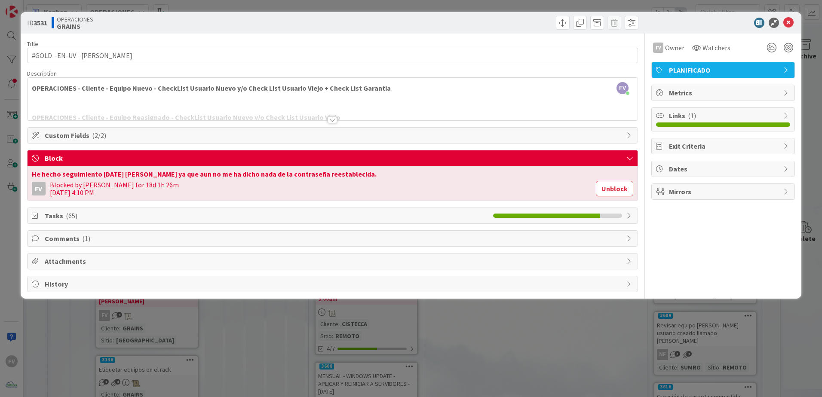
click at [288, 263] on div "ID 3531 OPERACIONES GRAINS Title 31 / 128 #GOLD - EN-UV - [PERSON_NAME] Descrip…" at bounding box center [411, 198] width 822 height 397
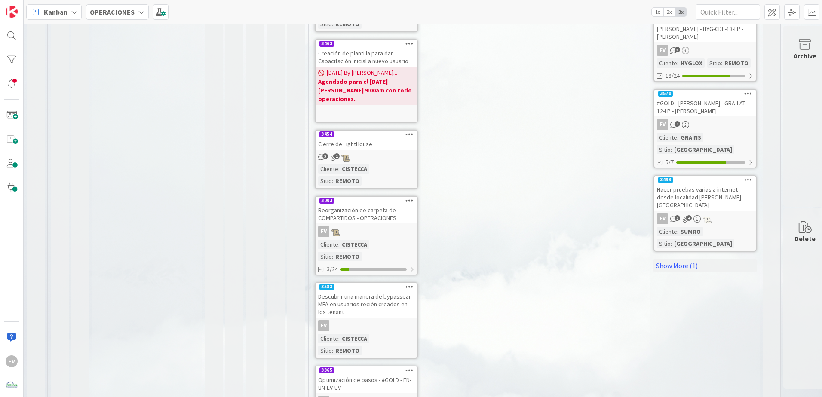
scroll to position [602, 0]
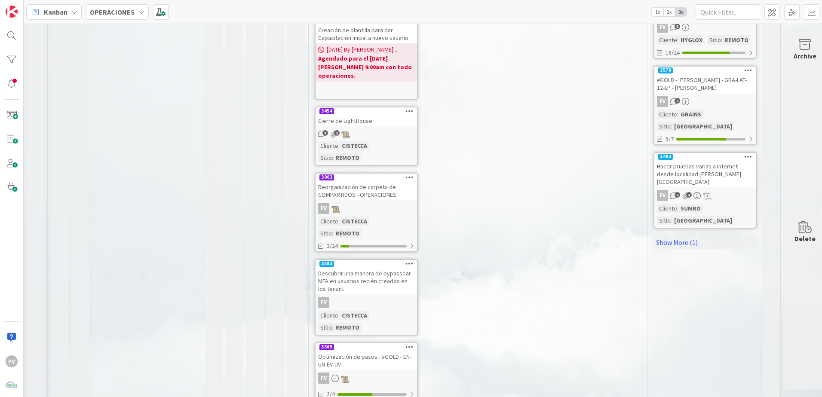
click at [379, 129] on div "3 1" at bounding box center [367, 133] width 102 height 9
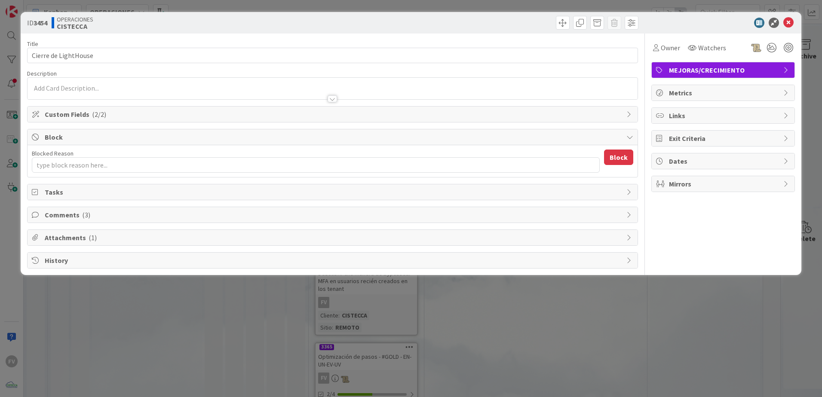
click at [149, 217] on span "Comments ( 3 )" at bounding box center [334, 215] width 578 height 10
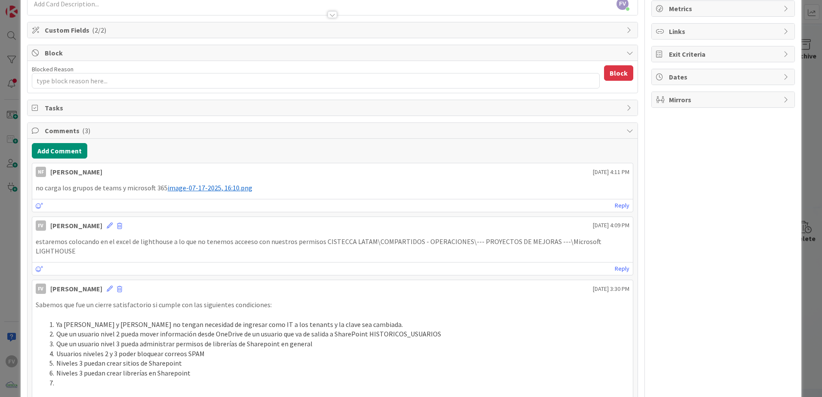
scroll to position [86, 0]
click at [184, 189] on span "image-07-17-2025, 16:10.png" at bounding box center [210, 186] width 85 height 9
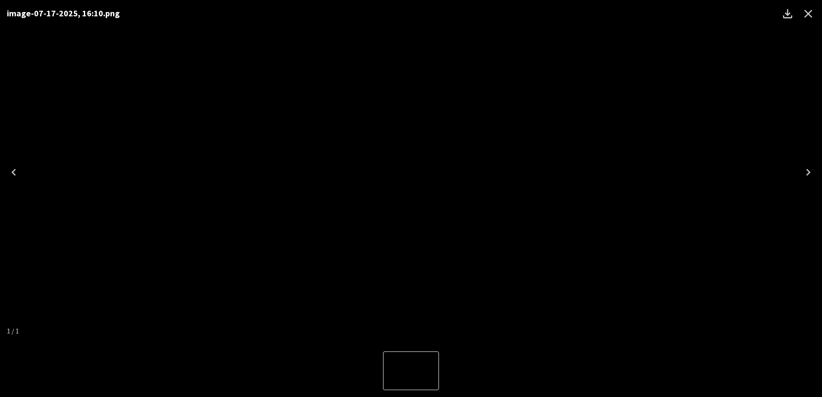
click at [584, 13] on icon "Close" at bounding box center [809, 14] width 8 height 8
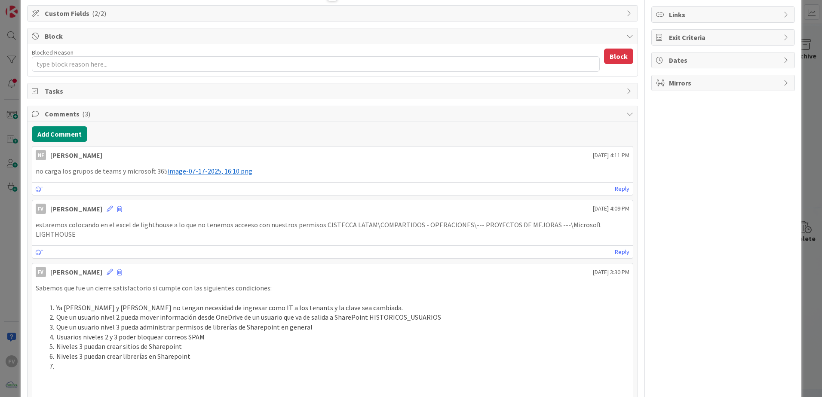
scroll to position [129, 0]
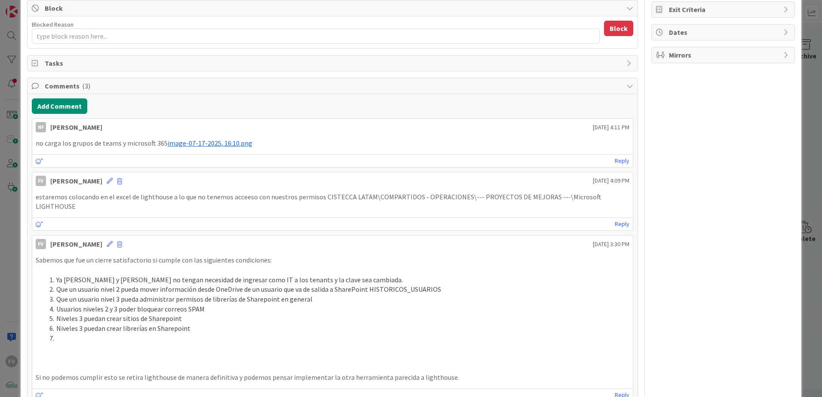
click at [584, 192] on div "Owner Watchers MEJORAS/CRECIMIENTO Metrics Links Exit Criteria Dates Mirrors" at bounding box center [724, 179] width 144 height 548
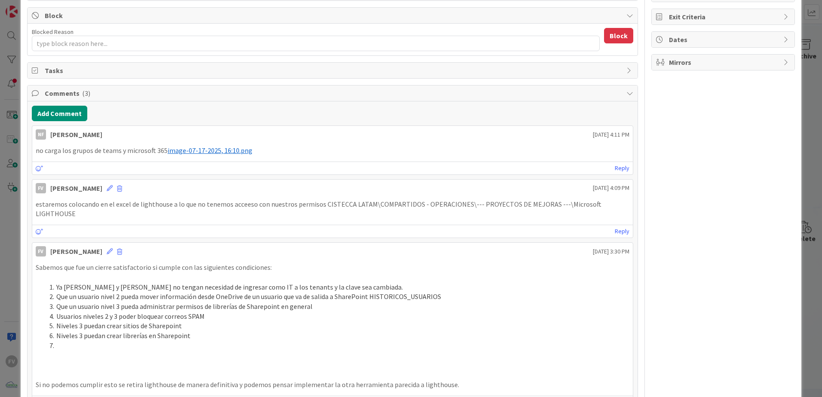
scroll to position [107, 0]
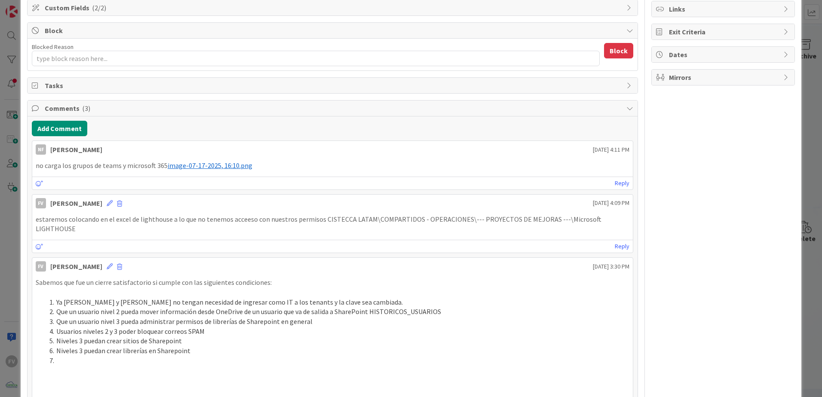
click at [125, 108] on span "Comments ( 3 )" at bounding box center [334, 108] width 578 height 10
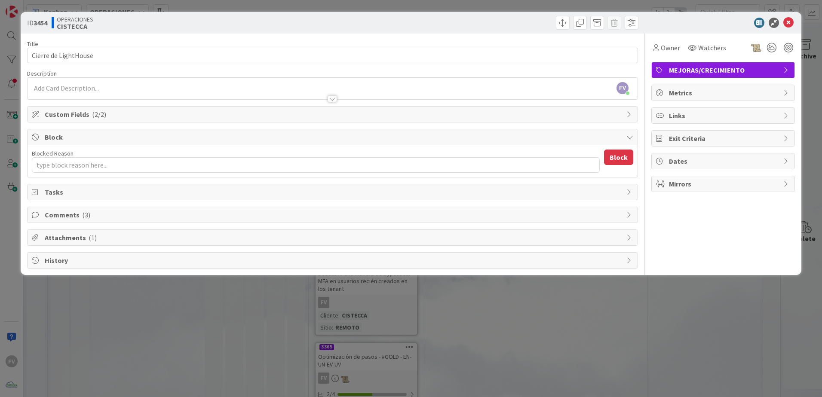
click at [212, 263] on div "ID 3454 OPERACIONES CISTECCA Title 20 / 128 Cierre de LightHouse Description FV…" at bounding box center [411, 198] width 822 height 397
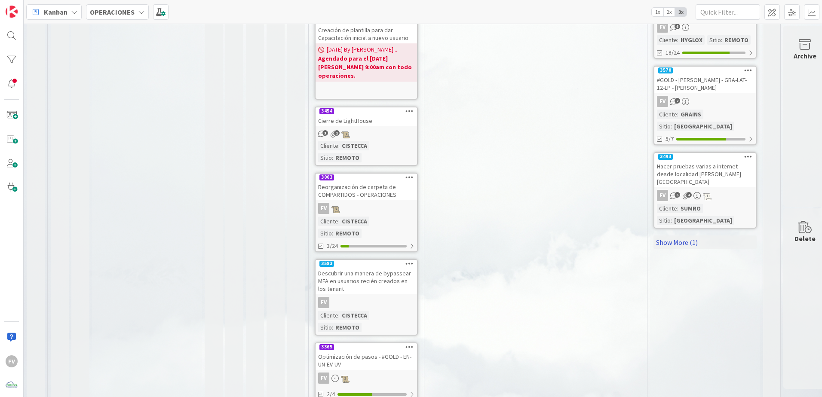
click at [584, 236] on link "Show More (1)" at bounding box center [705, 243] width 103 height 14
click at [584, 244] on div "Revisión de pitido (sonido parecido a alarma) en DVR de VH" at bounding box center [706, 253] width 102 height 19
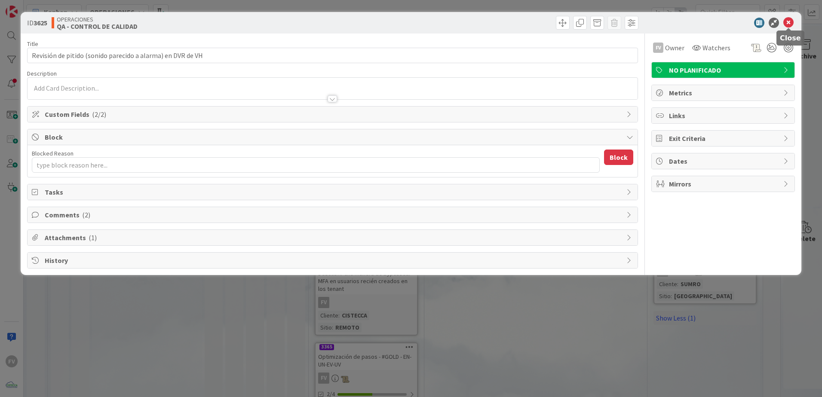
click at [584, 23] on icon at bounding box center [789, 23] width 10 height 10
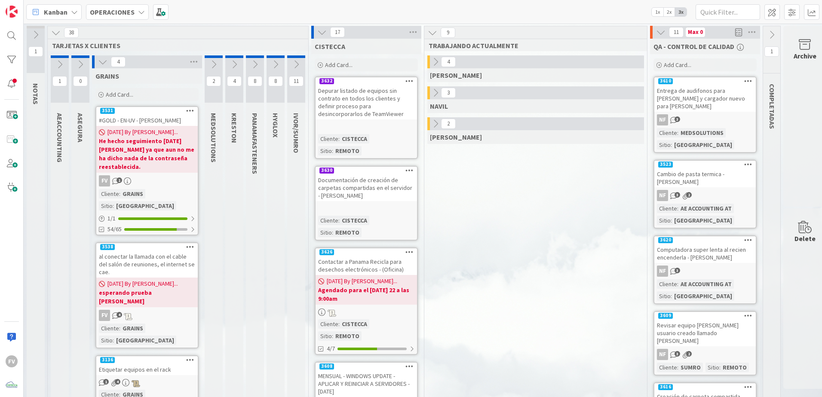
click at [109, 62] on div "4" at bounding box center [147, 61] width 110 height 13
click at [99, 65] on icon at bounding box center [102, 61] width 9 height 9
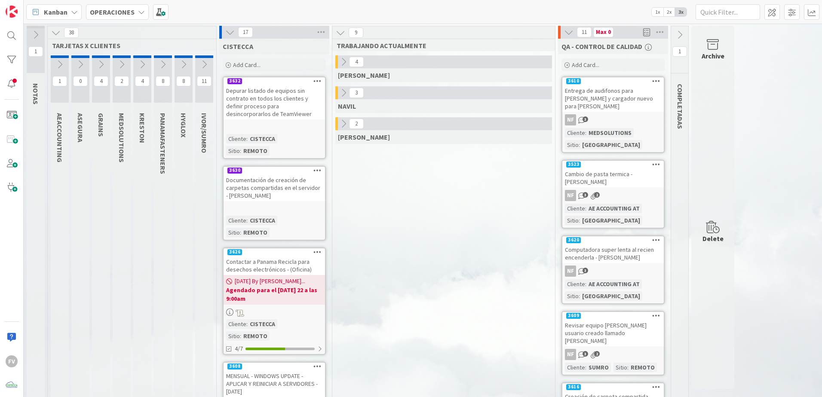
click at [231, 34] on icon at bounding box center [229, 32] width 9 height 9
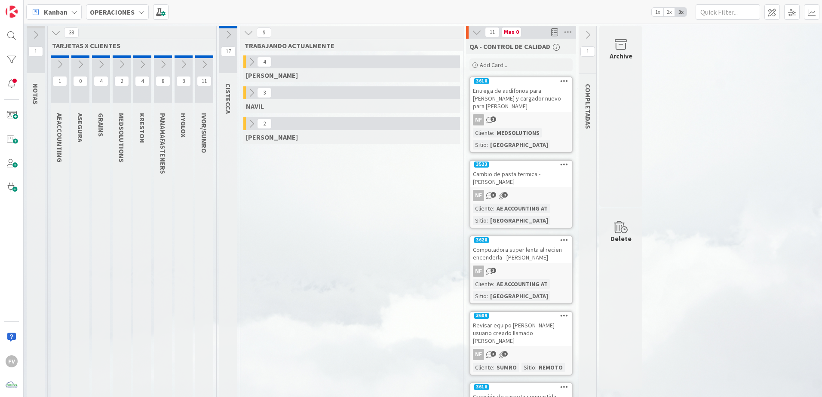
click at [55, 33] on icon at bounding box center [55, 32] width 9 height 9
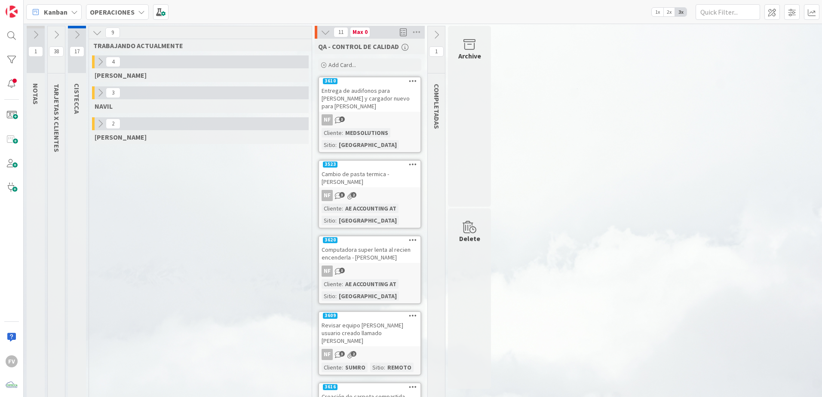
click at [326, 29] on icon at bounding box center [325, 32] width 9 height 9
